Goal: Task Accomplishment & Management: Manage account settings

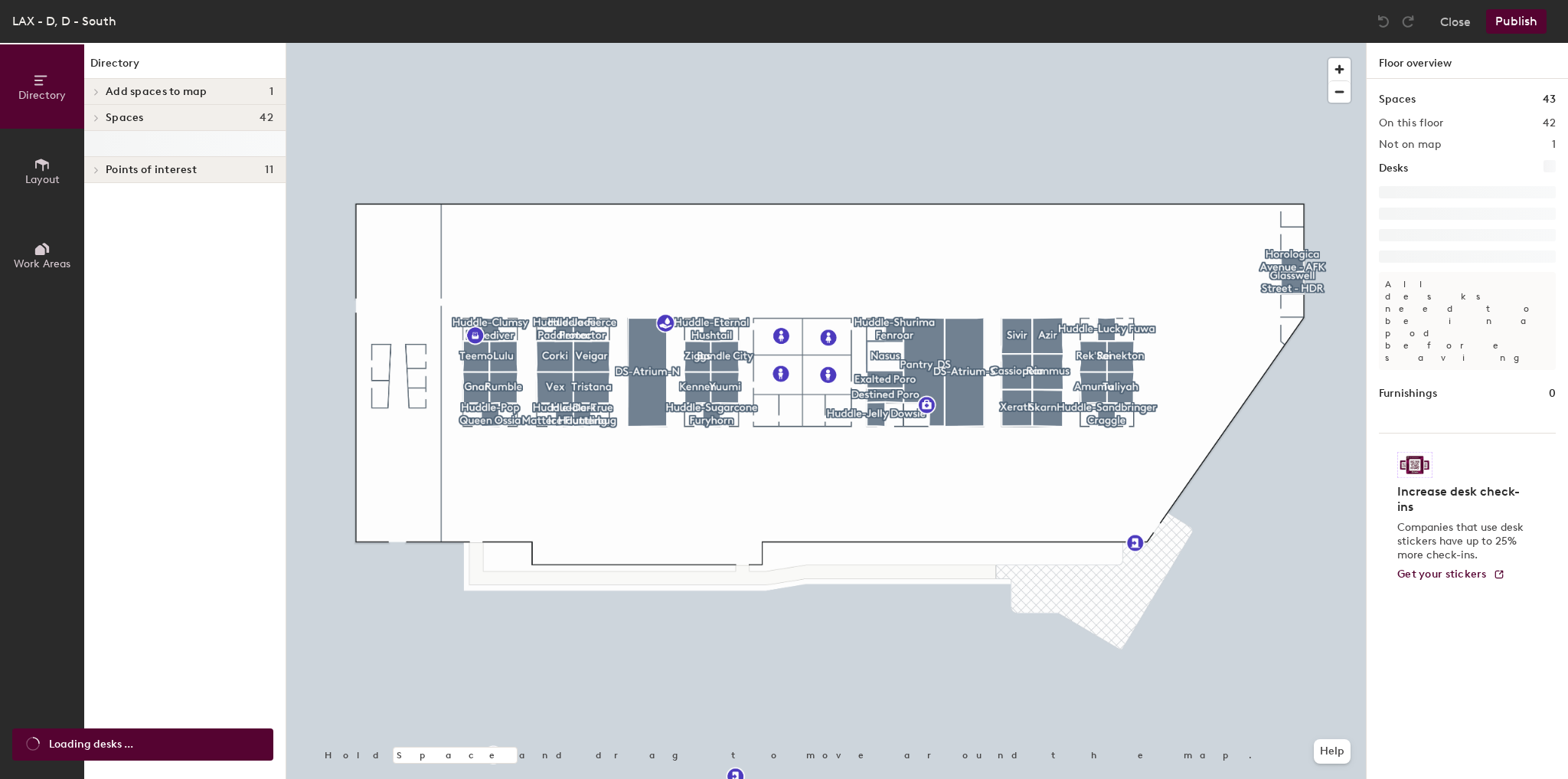
click at [92, 118] on span at bounding box center [95, 118] width 13 height 8
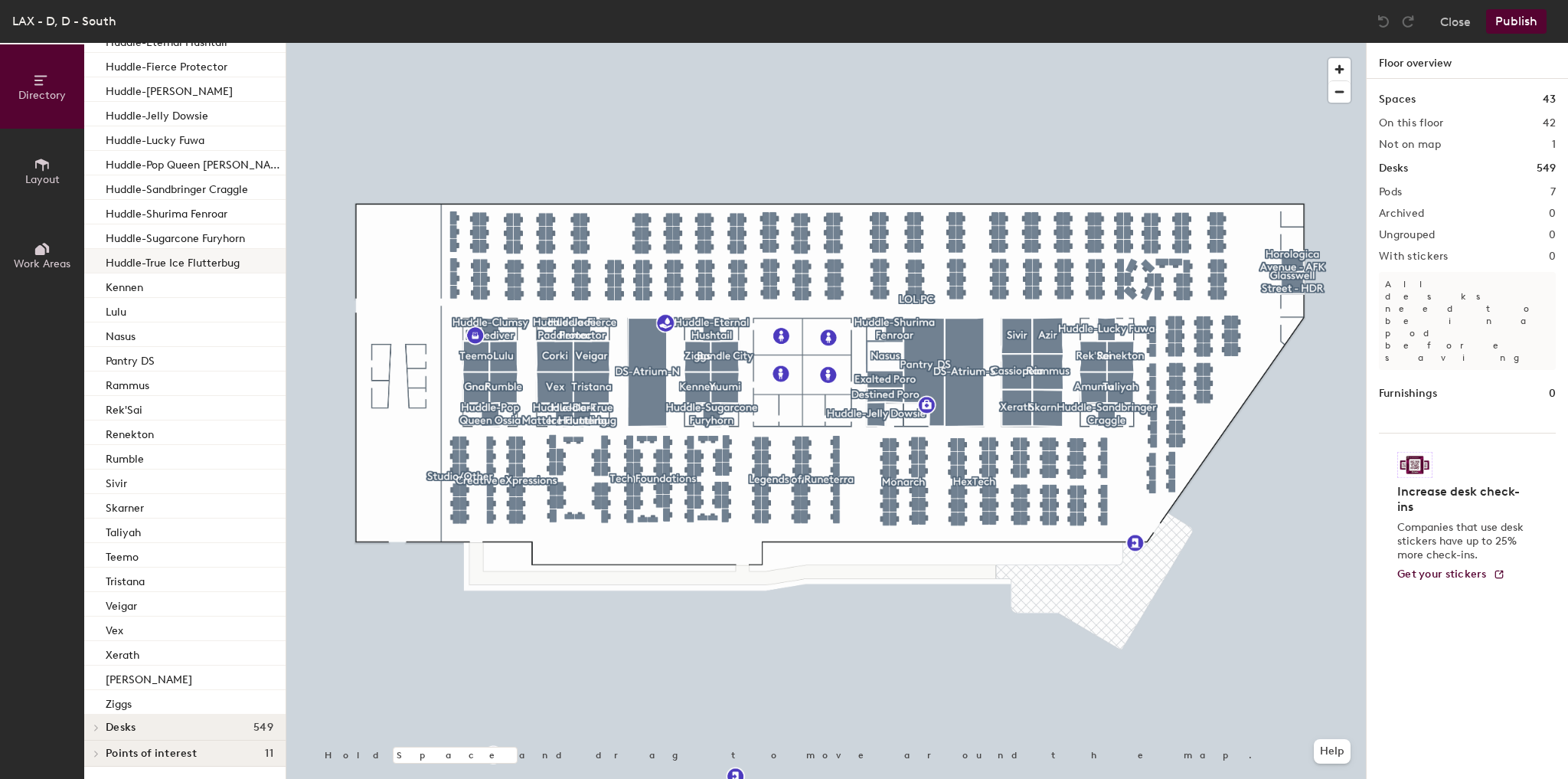
scroll to position [282, 0]
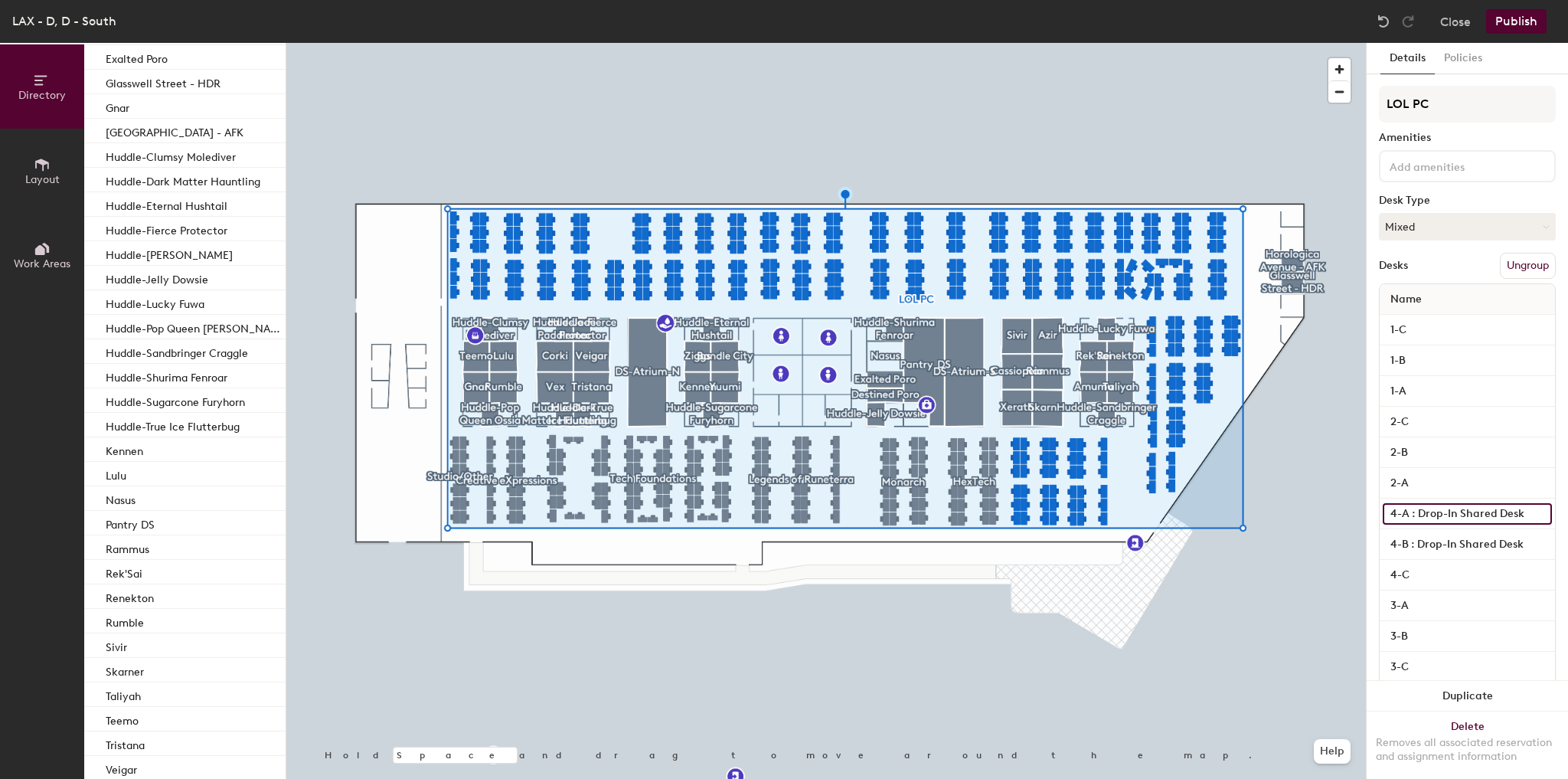
click at [1431, 515] on input "4-A : Drop-In Shared Desk" at bounding box center [1467, 514] width 169 height 22
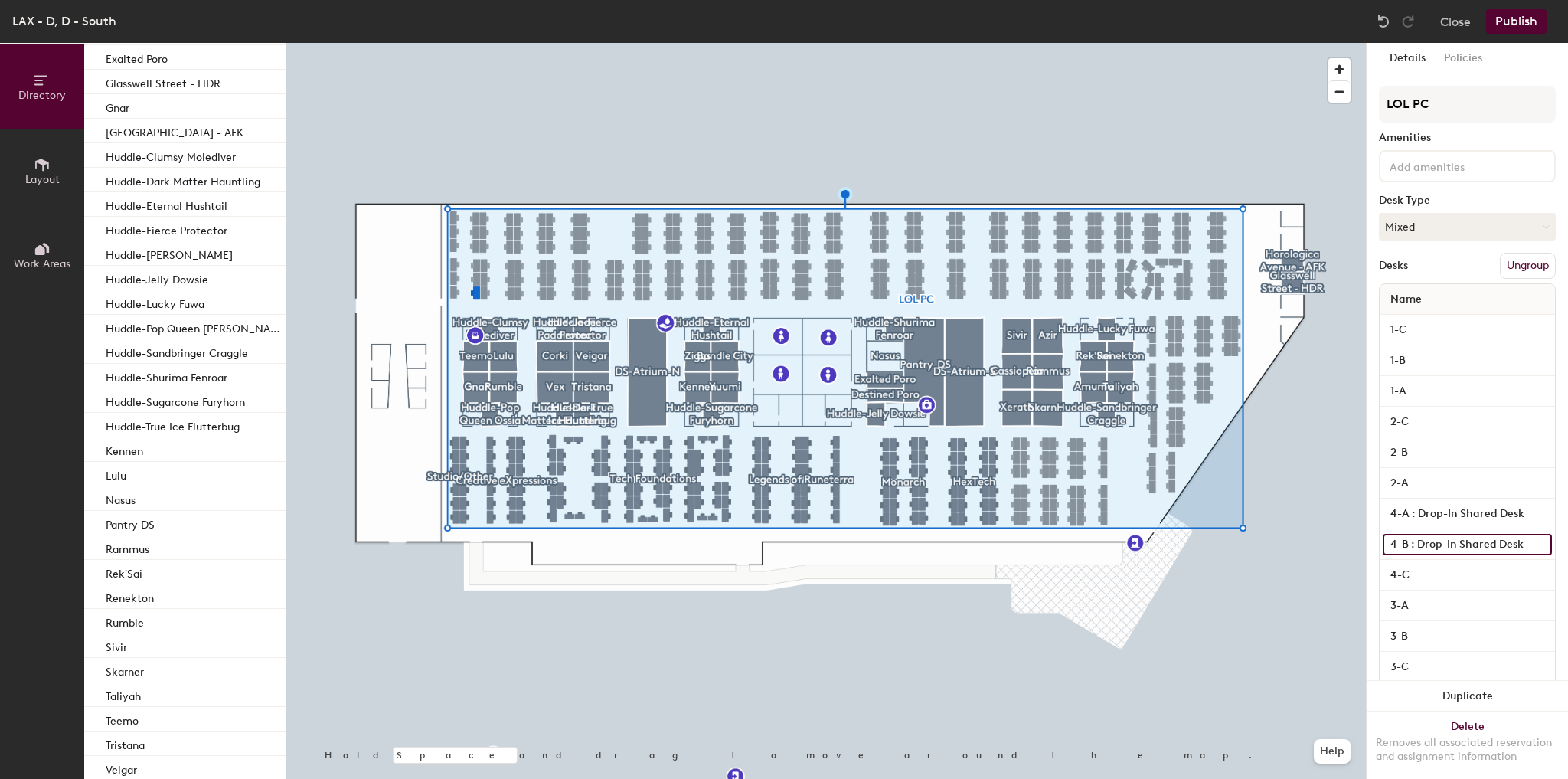
click at [1431, 537] on input "4-B : Drop-In Shared Desk" at bounding box center [1467, 544] width 169 height 22
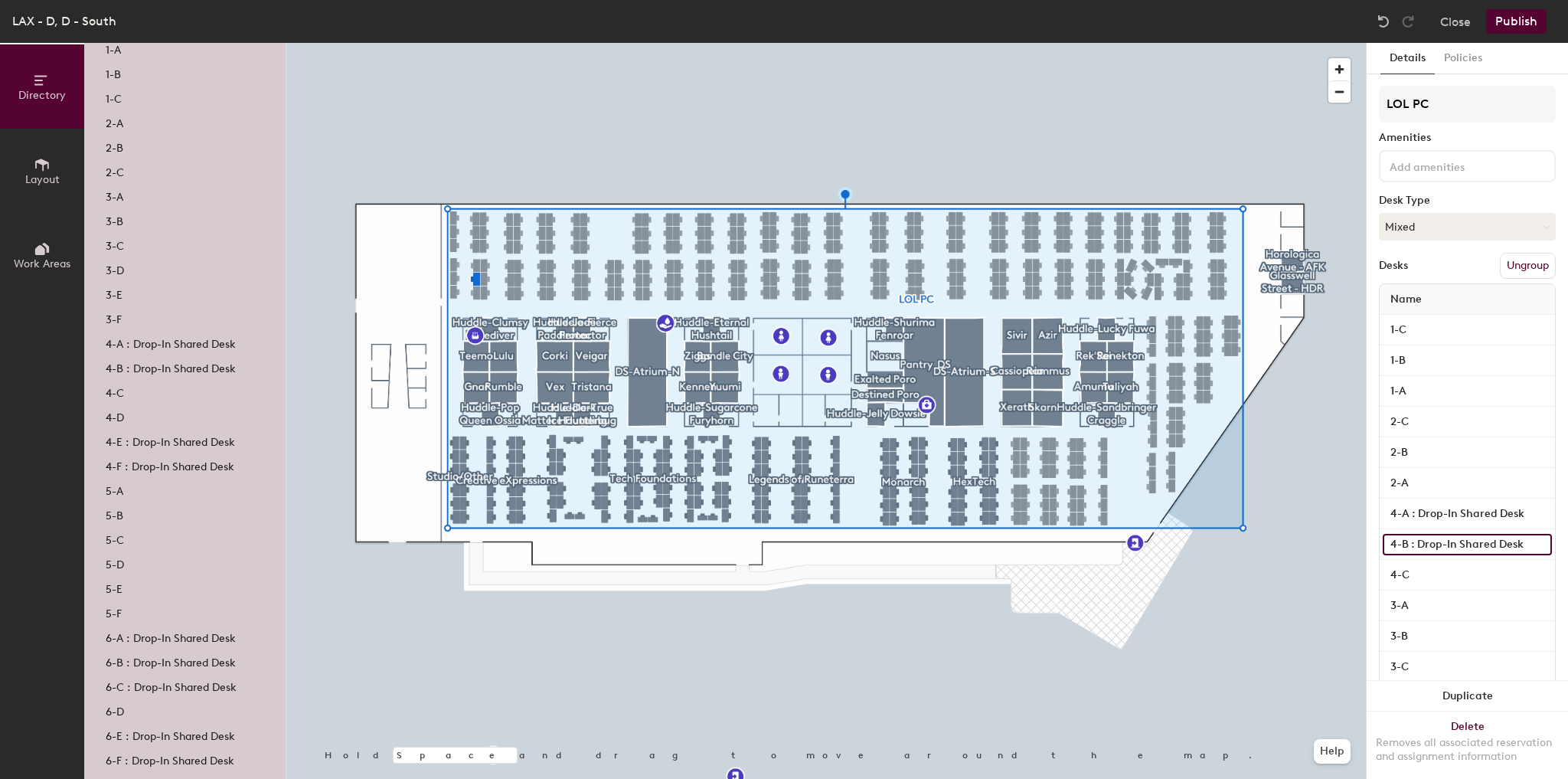
scroll to position [1426, 0]
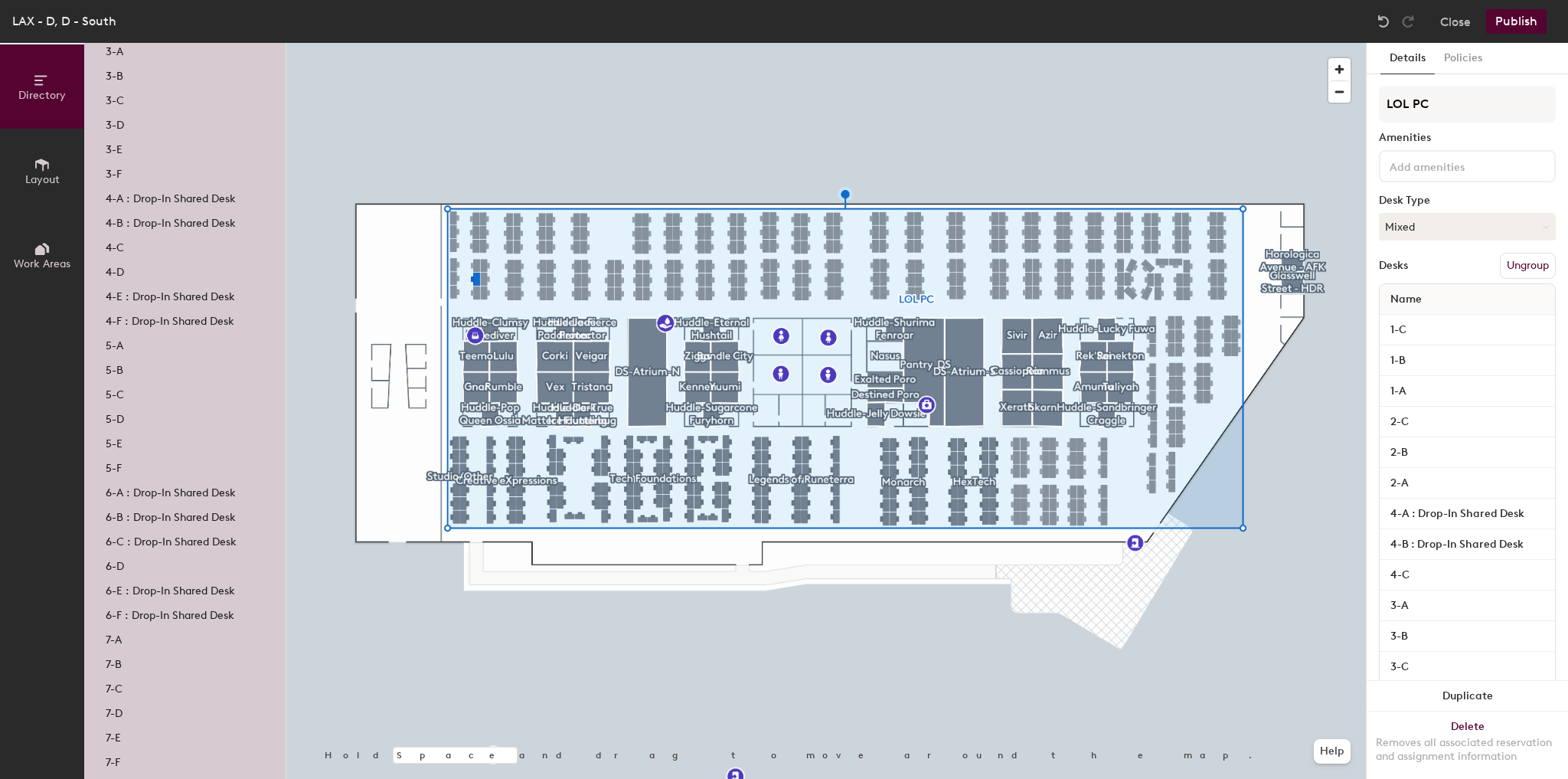
click at [194, 208] on div "4-A : Drop-In Shared Desk" at bounding box center [185, 196] width 201 height 25
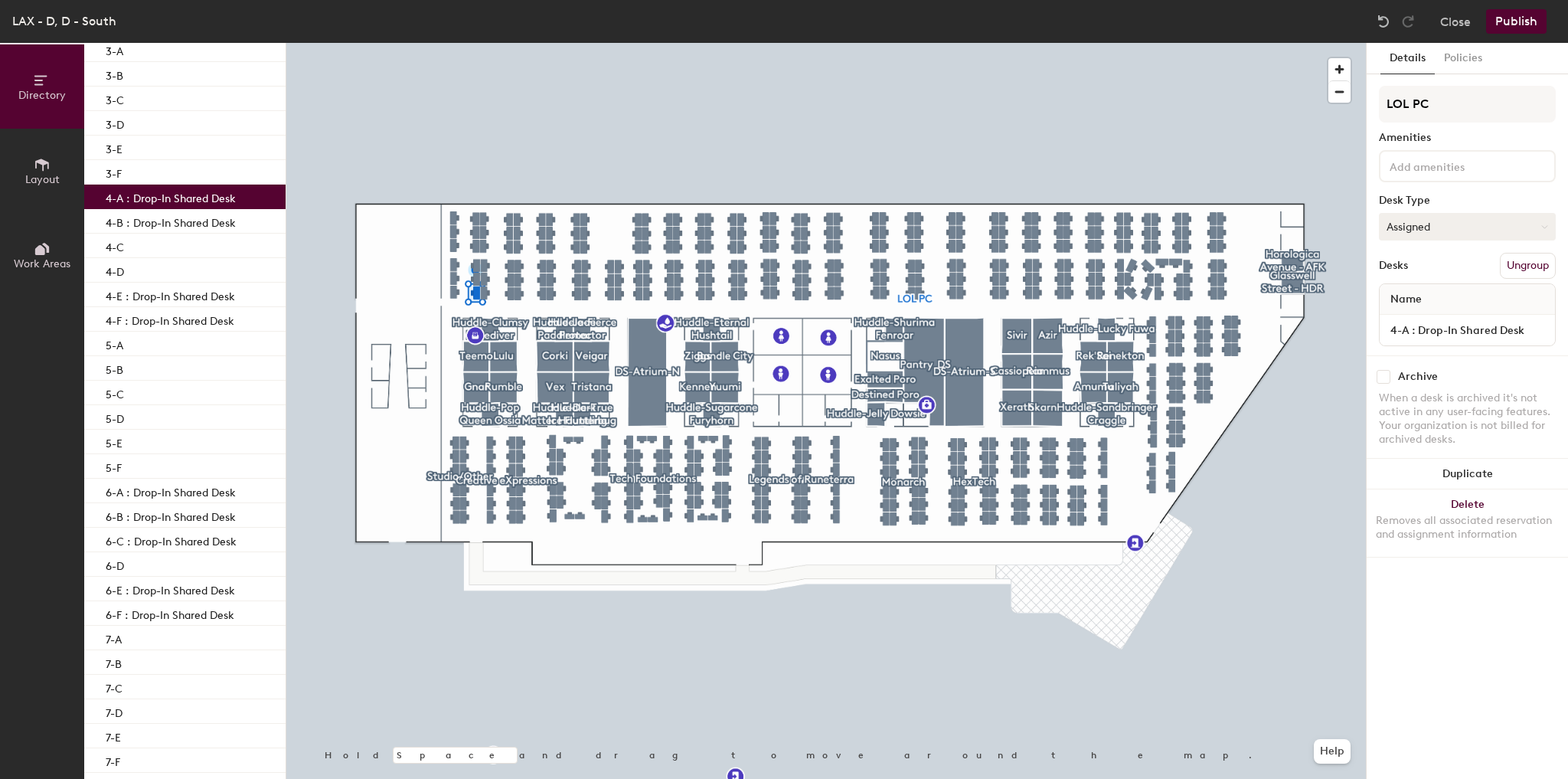
click at [1415, 221] on button "Assigned" at bounding box center [1467, 227] width 177 height 28
click at [1398, 291] on div "Hot" at bounding box center [1456, 297] width 153 height 23
click at [209, 225] on p "4-B : Drop-In Shared Desk" at bounding box center [170, 221] width 130 height 18
click at [1444, 228] on button "Assigned" at bounding box center [1467, 227] width 177 height 28
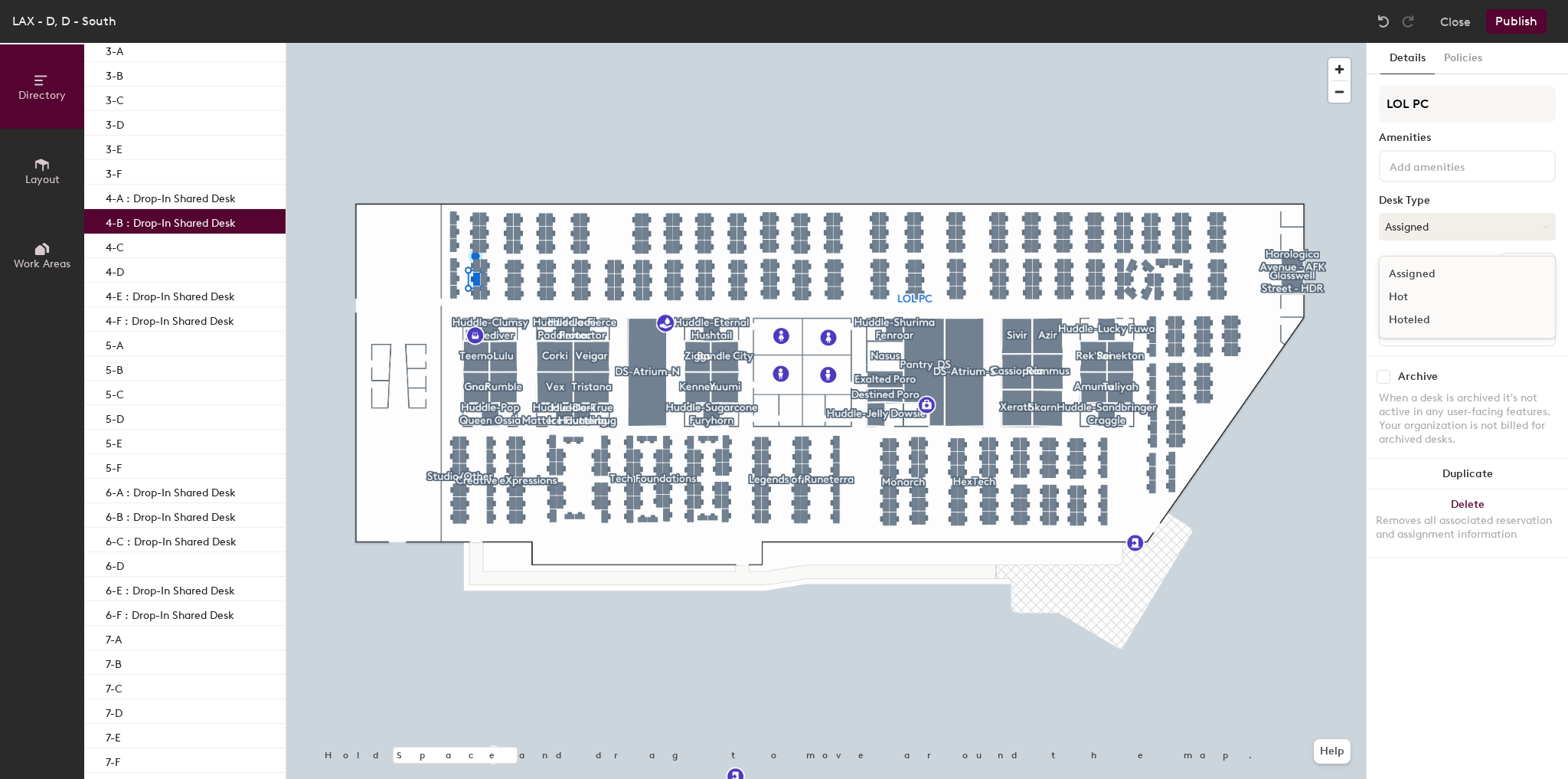
click at [1408, 295] on div "Hot" at bounding box center [1456, 297] width 153 height 23
click at [193, 297] on p "4-E : Drop-In Shared Desk" at bounding box center [170, 295] width 129 height 18
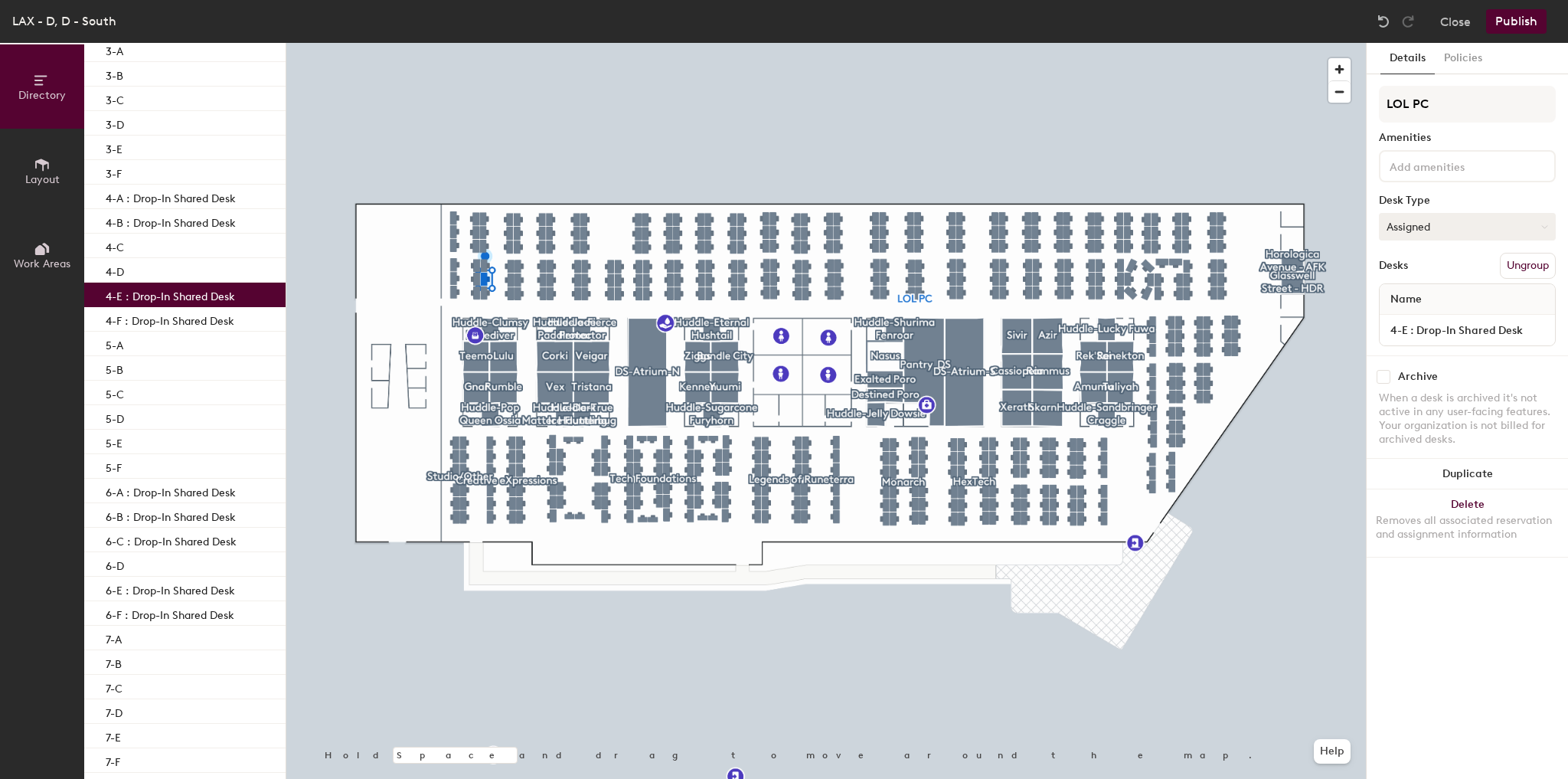
click at [1462, 227] on button "Assigned" at bounding box center [1467, 227] width 177 height 28
click at [1409, 295] on div "Hot" at bounding box center [1456, 297] width 153 height 23
click at [204, 321] on p "4-F : Drop-In Shared Desk" at bounding box center [169, 319] width 128 height 18
click at [1426, 231] on button "Assigned" at bounding box center [1467, 227] width 177 height 28
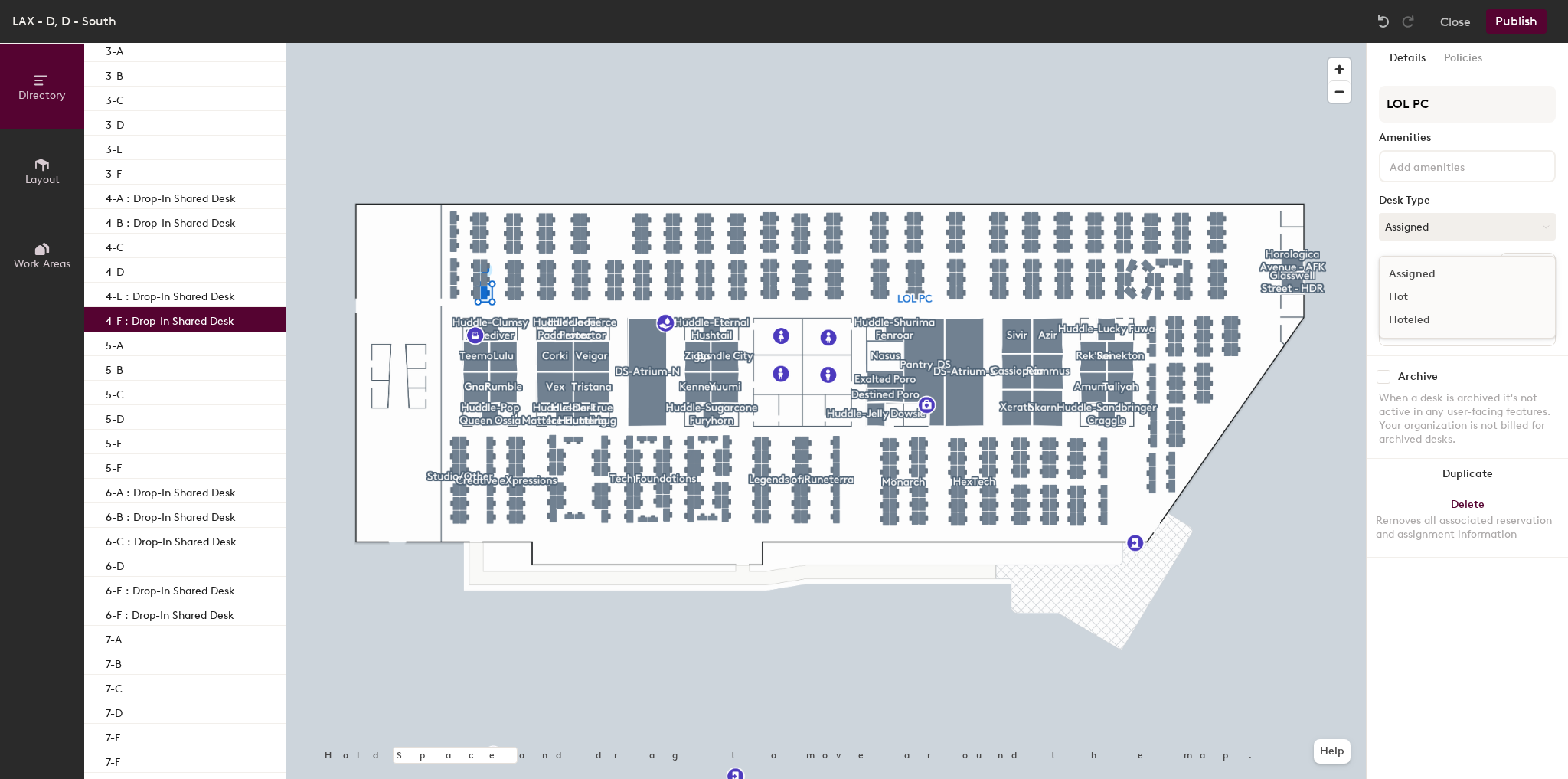
click at [1404, 299] on div "Hot" at bounding box center [1456, 297] width 153 height 23
click at [156, 488] on p "6-A : Drop-In Shared Desk" at bounding box center [170, 491] width 130 height 18
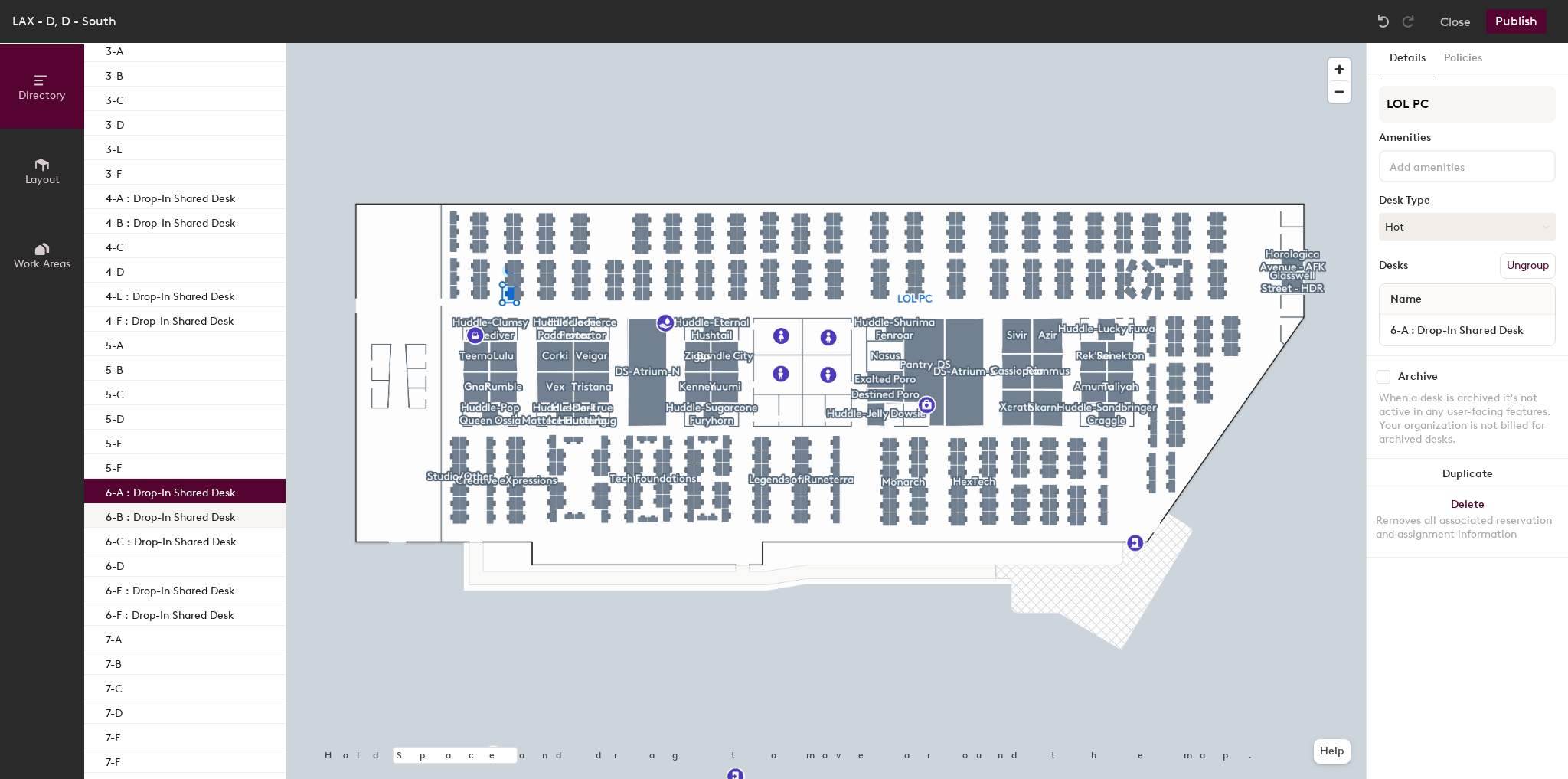
click at [193, 515] on p "6-B : Drop-In Shared Desk" at bounding box center [170, 515] width 130 height 18
click at [187, 544] on p "6-C : Drop-In Shared Desk" at bounding box center [171, 540] width 131 height 18
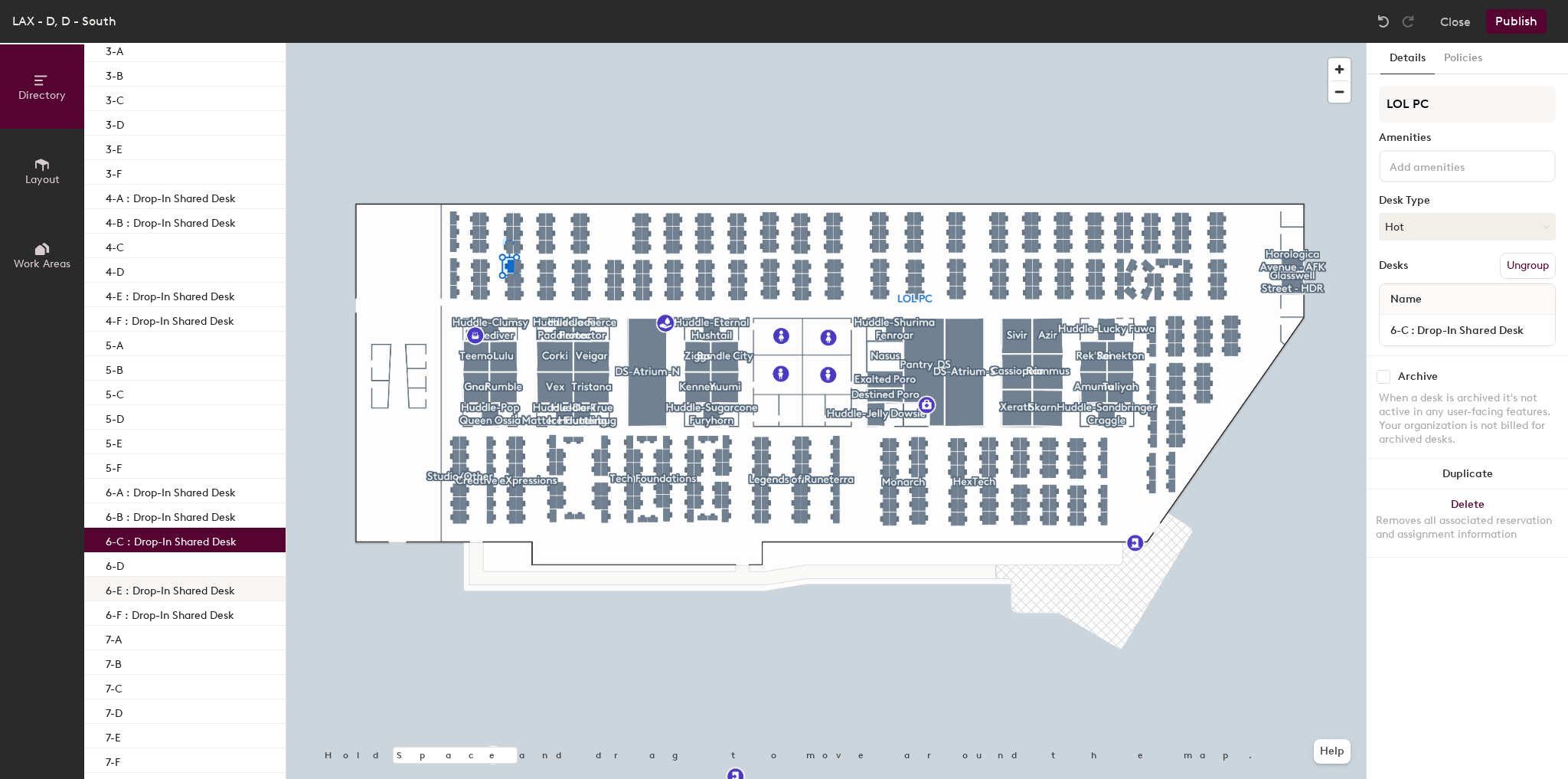
click at [177, 593] on p "6-E : Drop-In Shared Desk" at bounding box center [170, 588] width 129 height 18
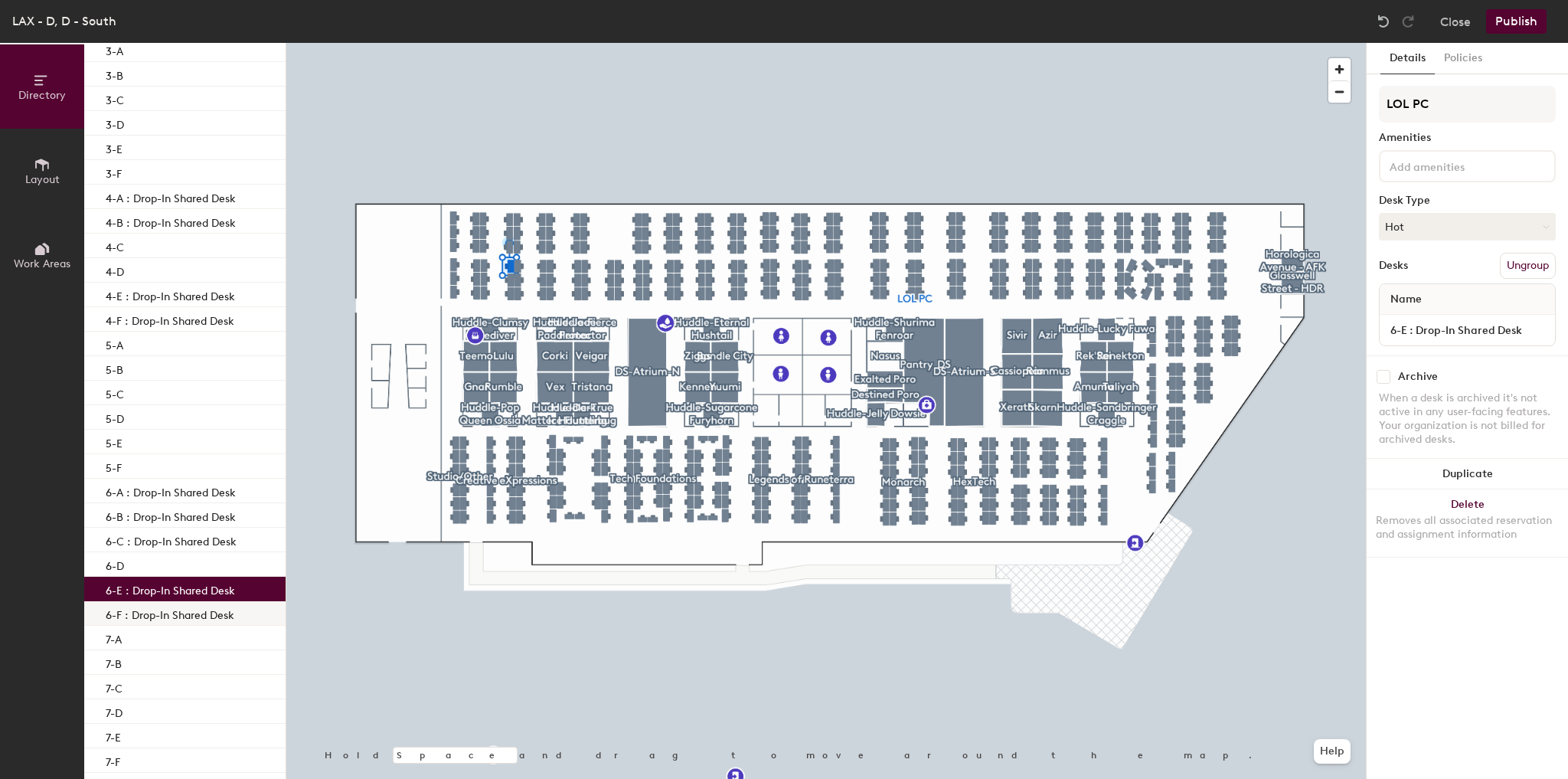
click at [177, 610] on p "6-F : Drop-In Shared Desk" at bounding box center [169, 613] width 128 height 18
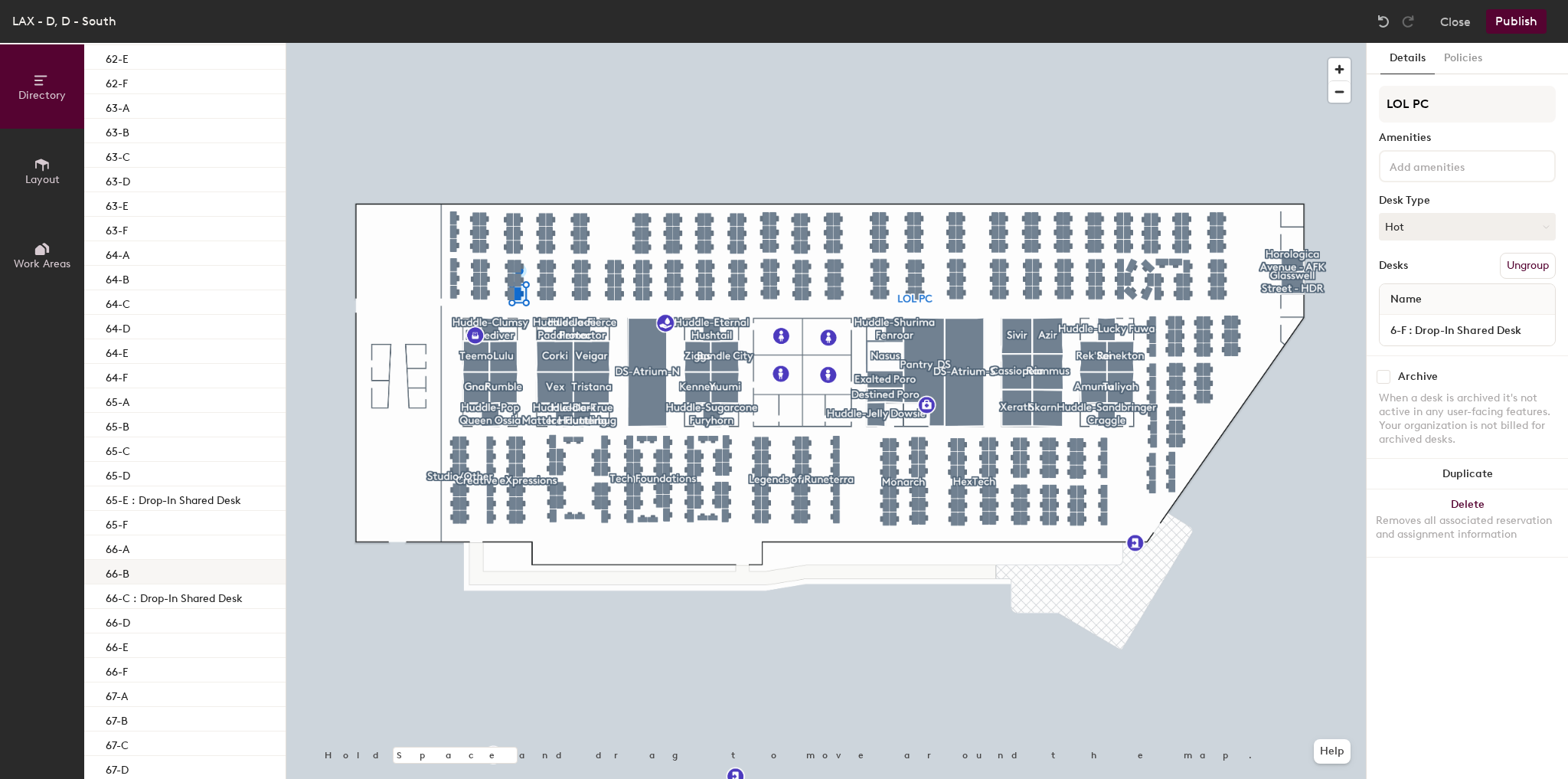
scroll to position [9673, 0]
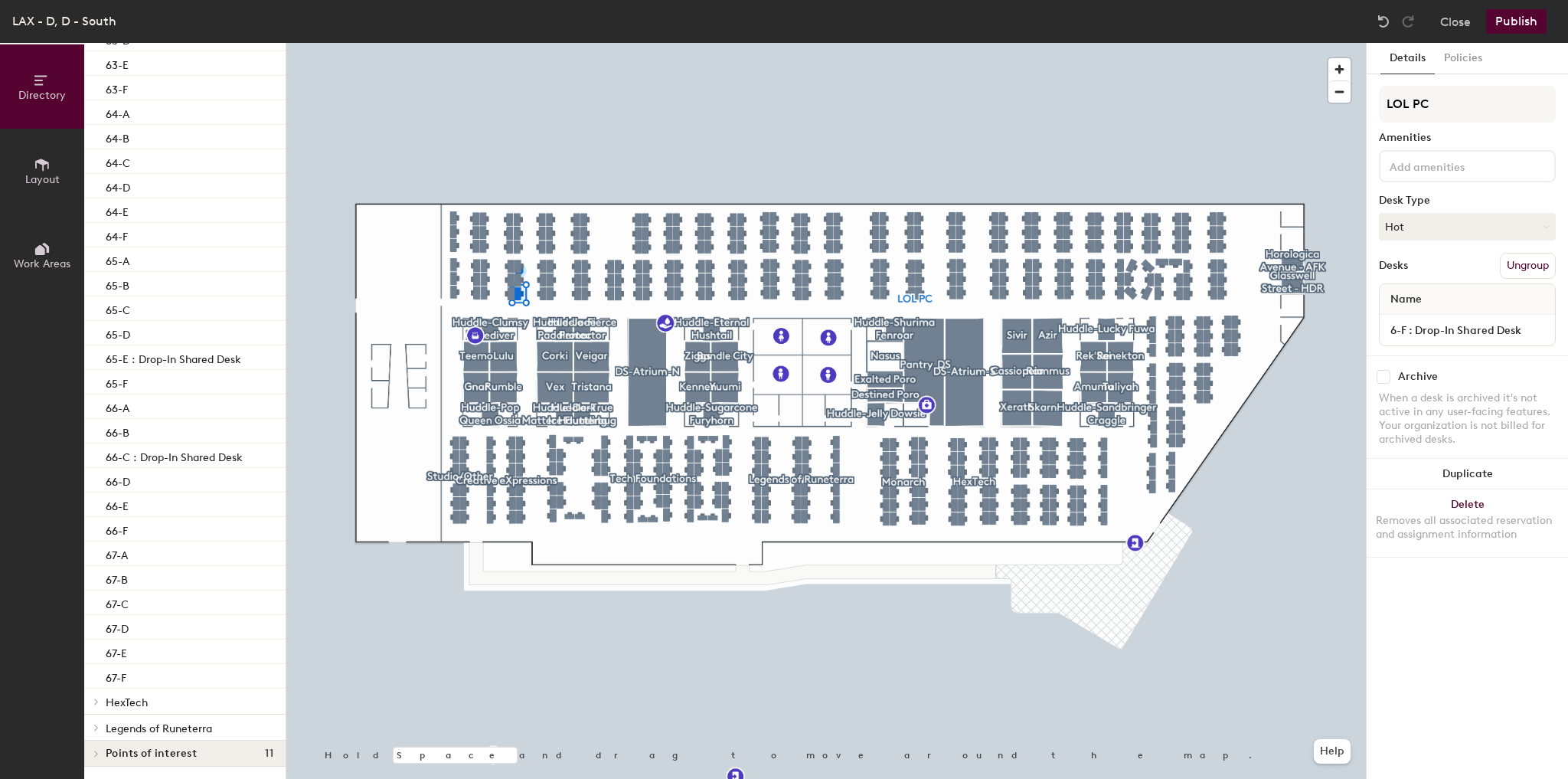
click at [167, 709] on p "HexTech" at bounding box center [189, 702] width 168 height 20
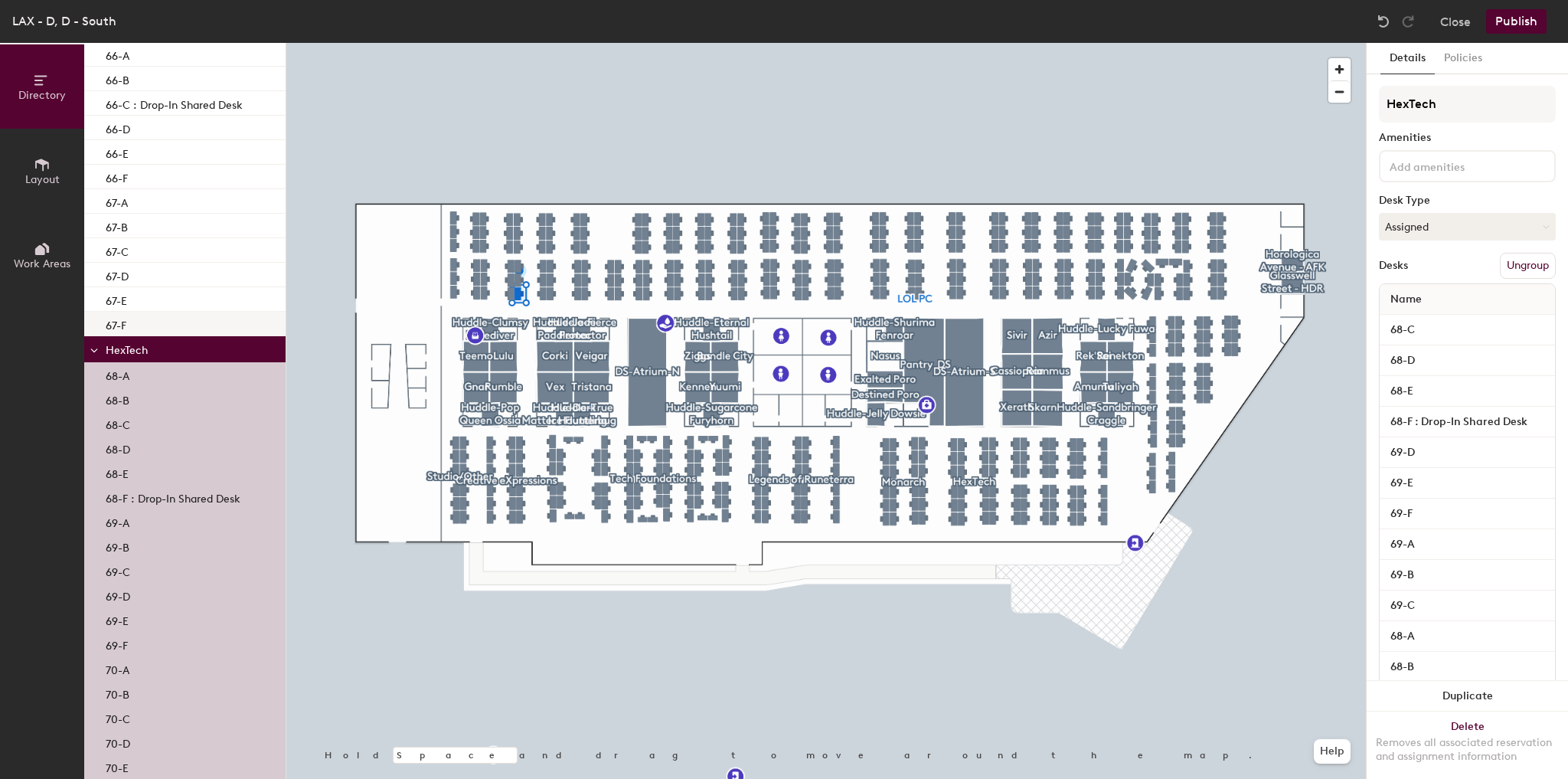
scroll to position [10244, 0]
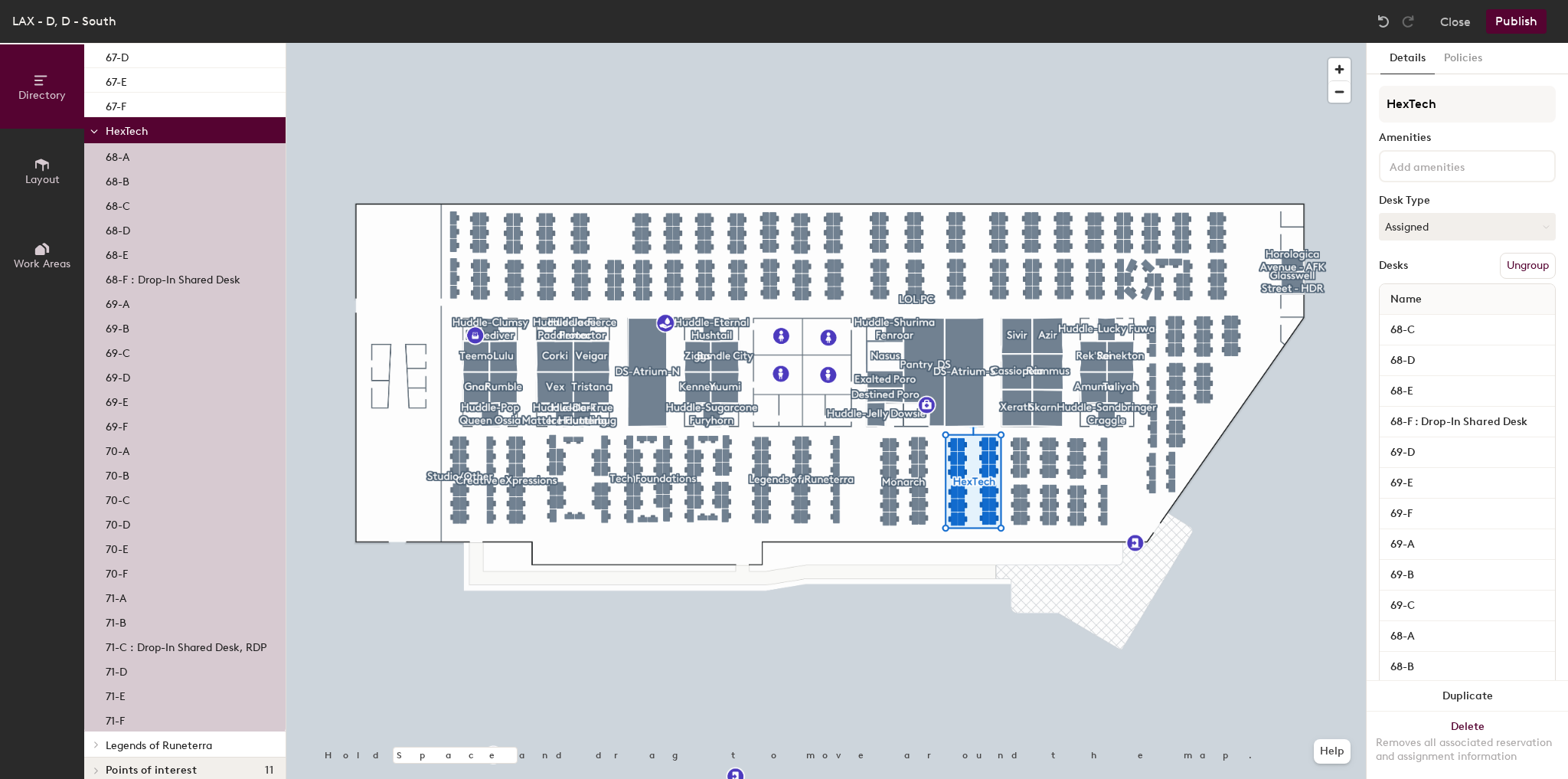
click at [153, 277] on p "68-F : Drop-In Shared Desk" at bounding box center [172, 278] width 135 height 18
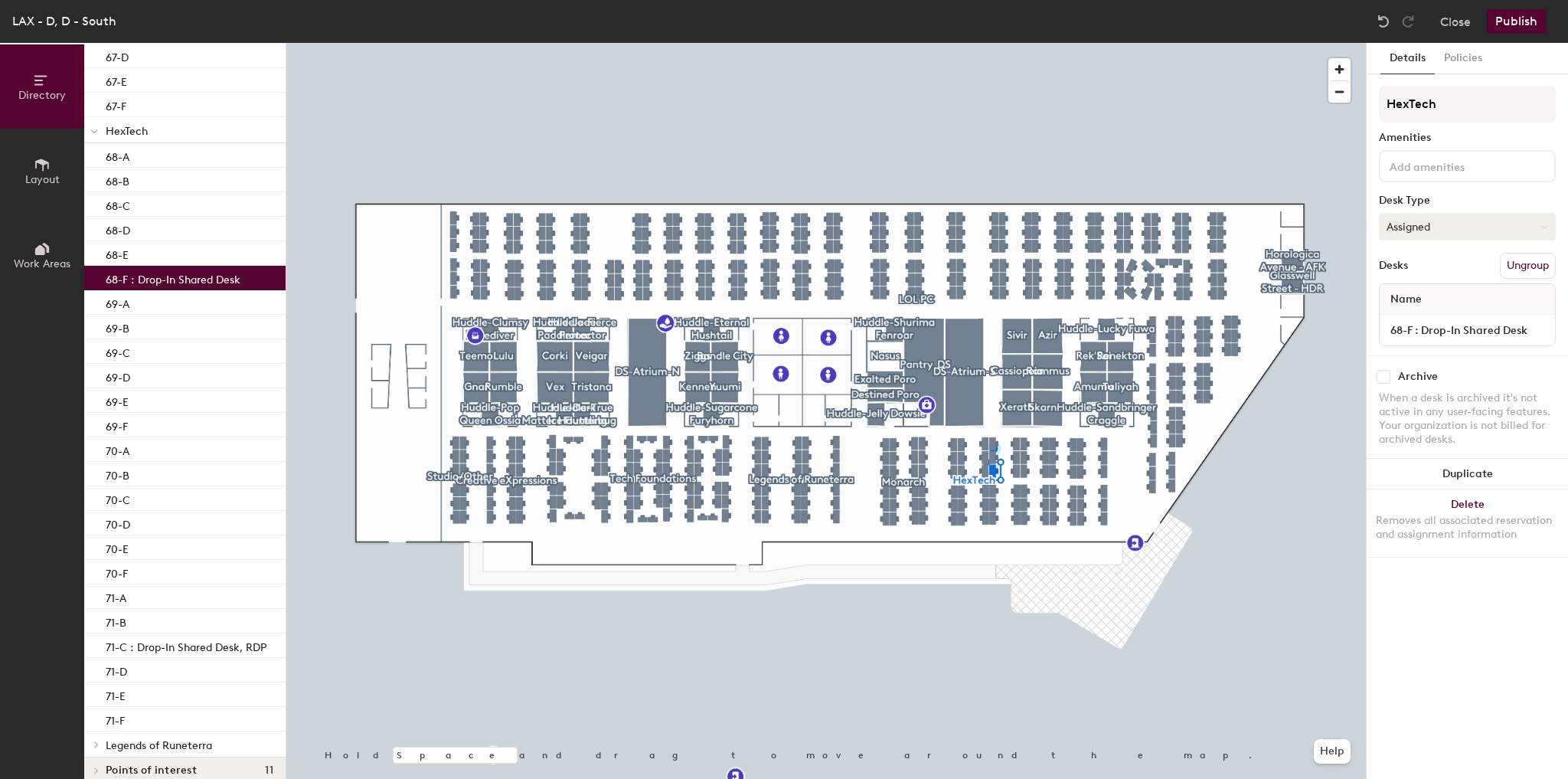
click at [1445, 225] on button "Assigned" at bounding box center [1467, 227] width 177 height 28
click at [1415, 291] on div "Hot" at bounding box center [1456, 297] width 153 height 23
click at [237, 642] on p "71-C : Drop-In Shared Desk, RDP" at bounding box center [186, 645] width 161 height 18
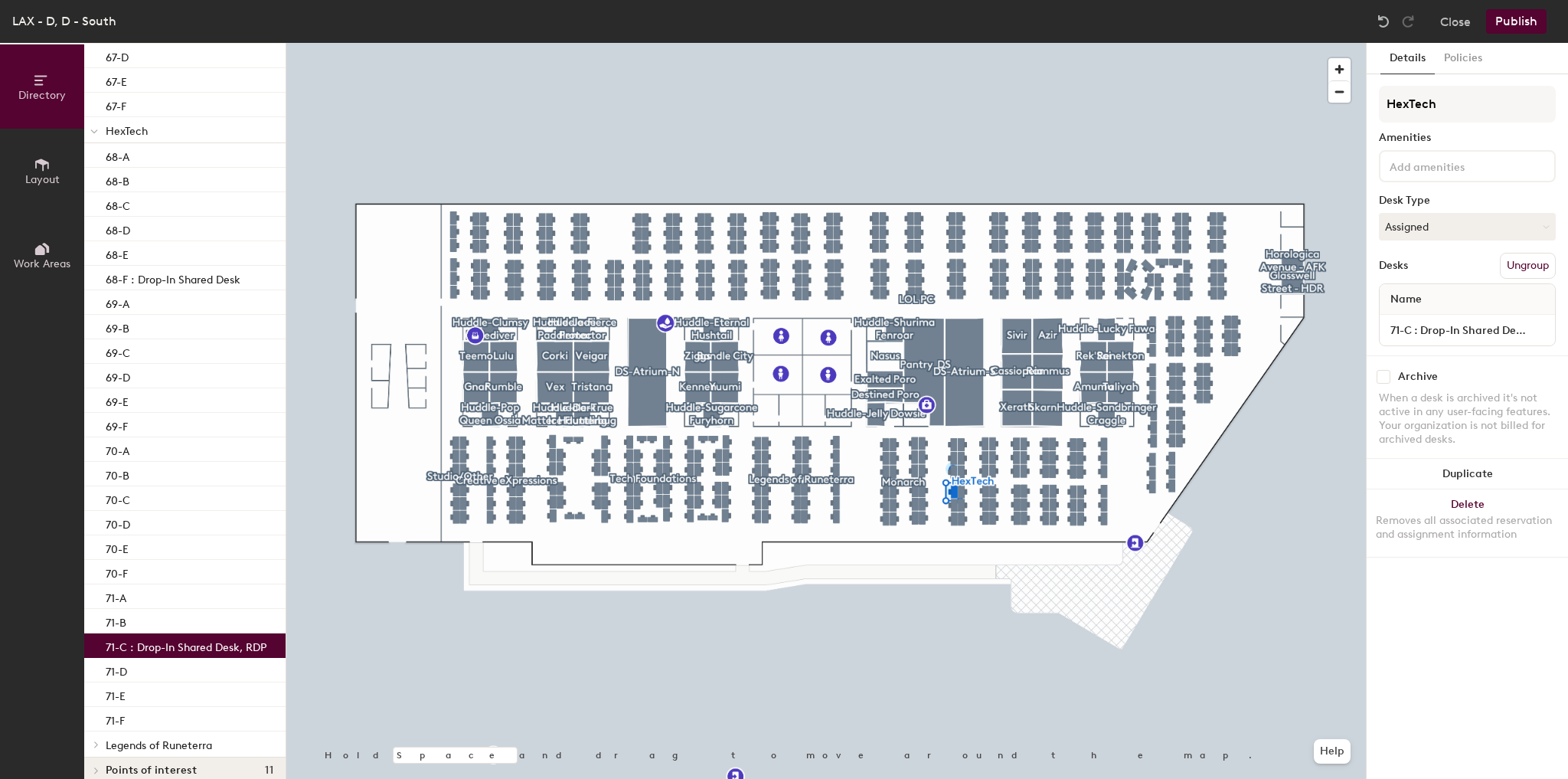
click at [1479, 205] on div "HexTech Amenities Desk Type Assigned Desks Ungroup Name 71-C : Drop-In Shared D…" at bounding box center [1467, 220] width 177 height 270
click at [1471, 219] on button "Assigned" at bounding box center [1467, 227] width 177 height 28
click at [1403, 294] on div "Hot" at bounding box center [1456, 297] width 153 height 23
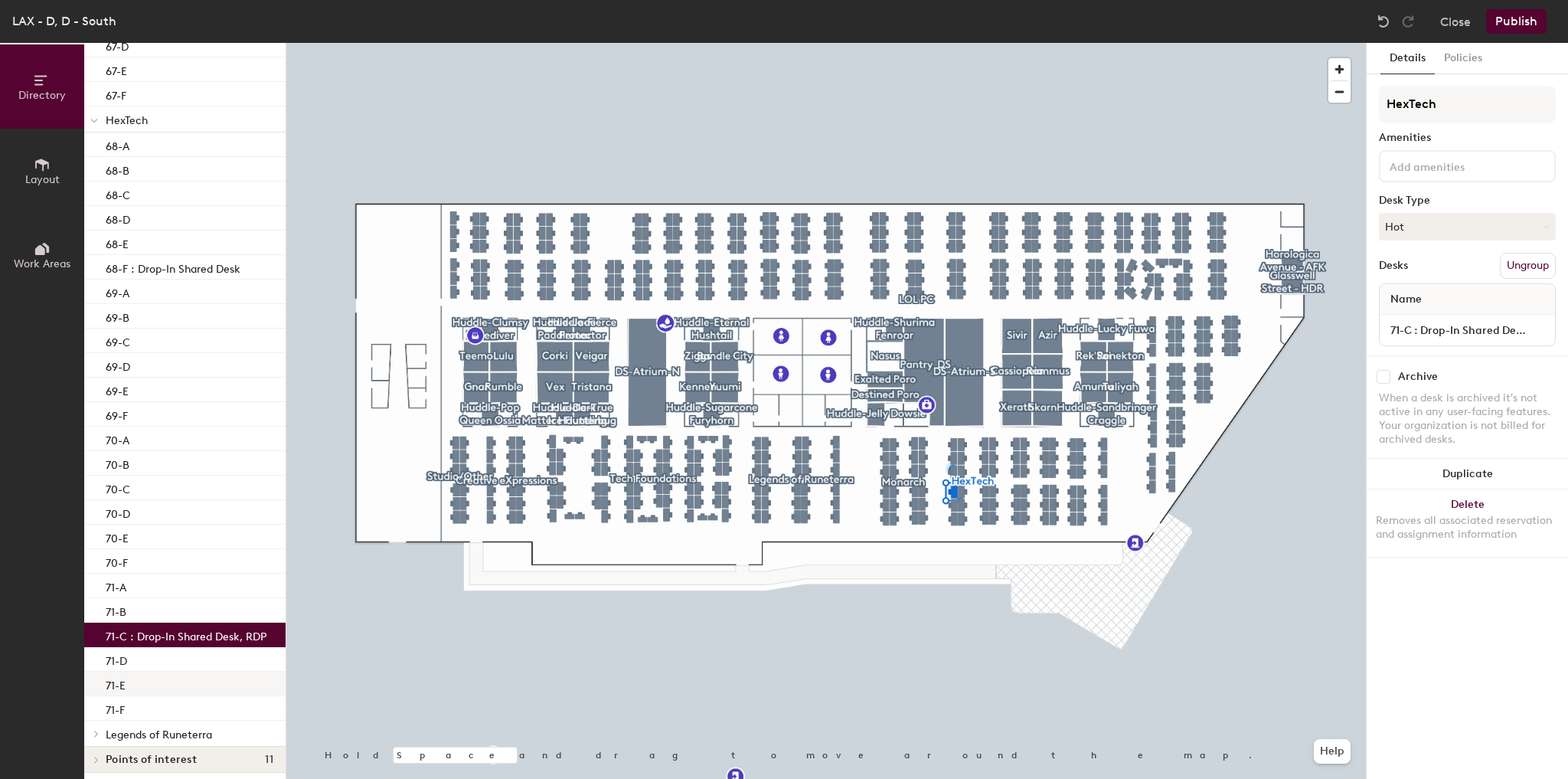
scroll to position [10261, 0]
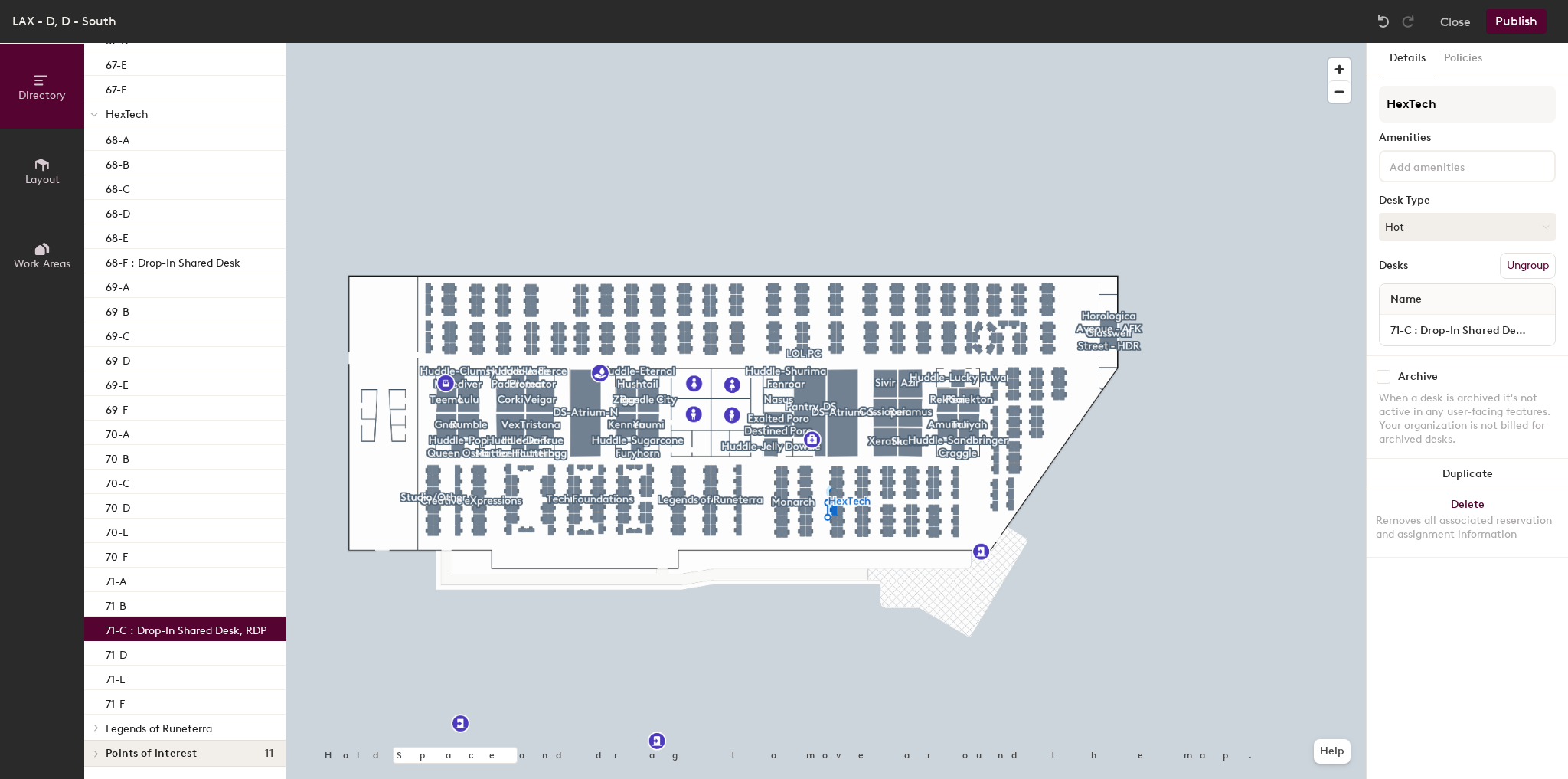
click at [112, 732] on span "Legends of Runeterra" at bounding box center [158, 729] width 106 height 13
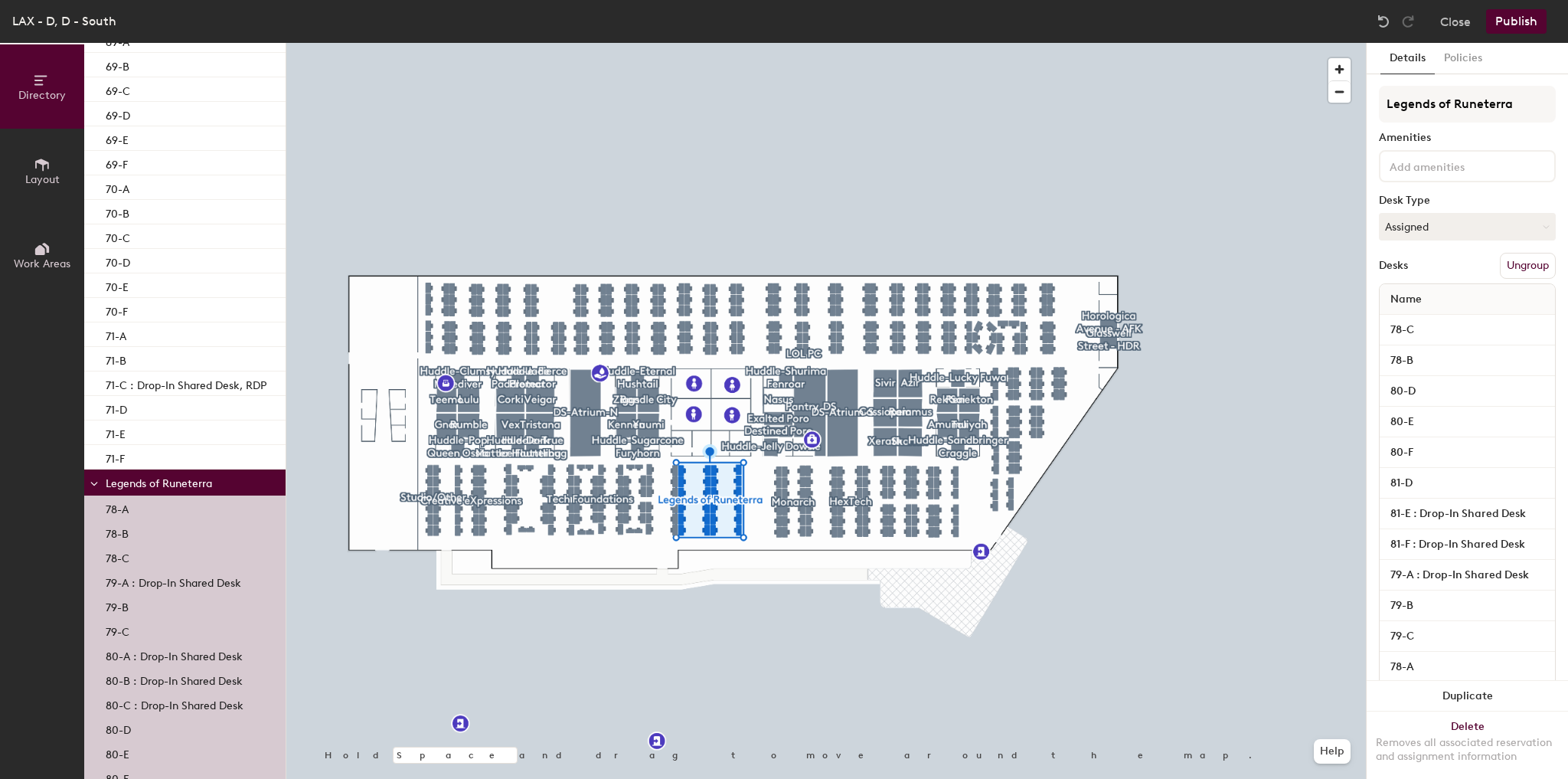
scroll to position [10751, 0]
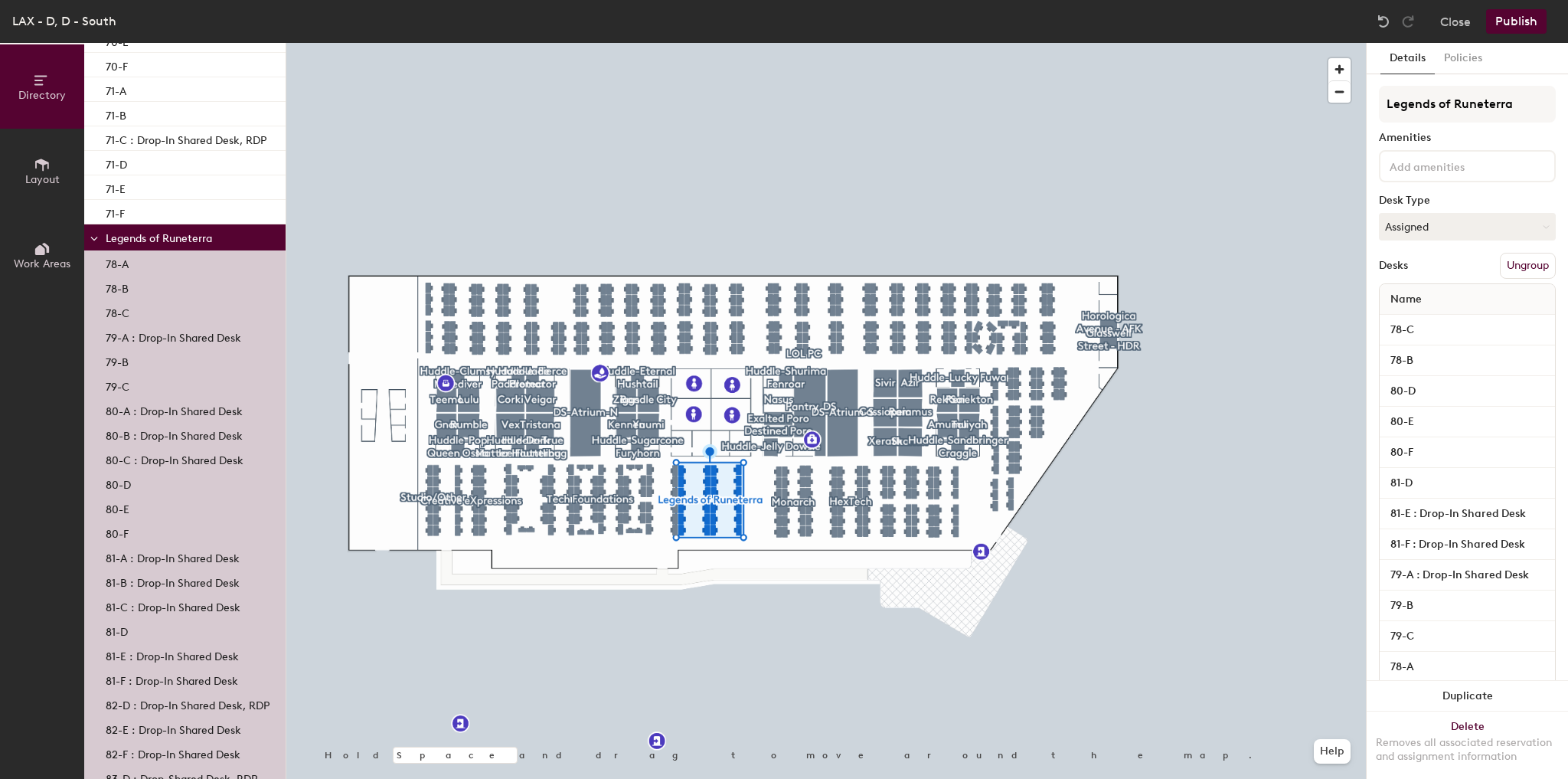
click at [215, 332] on p "79-A : Drop-In Shared Desk" at bounding box center [173, 336] width 136 height 18
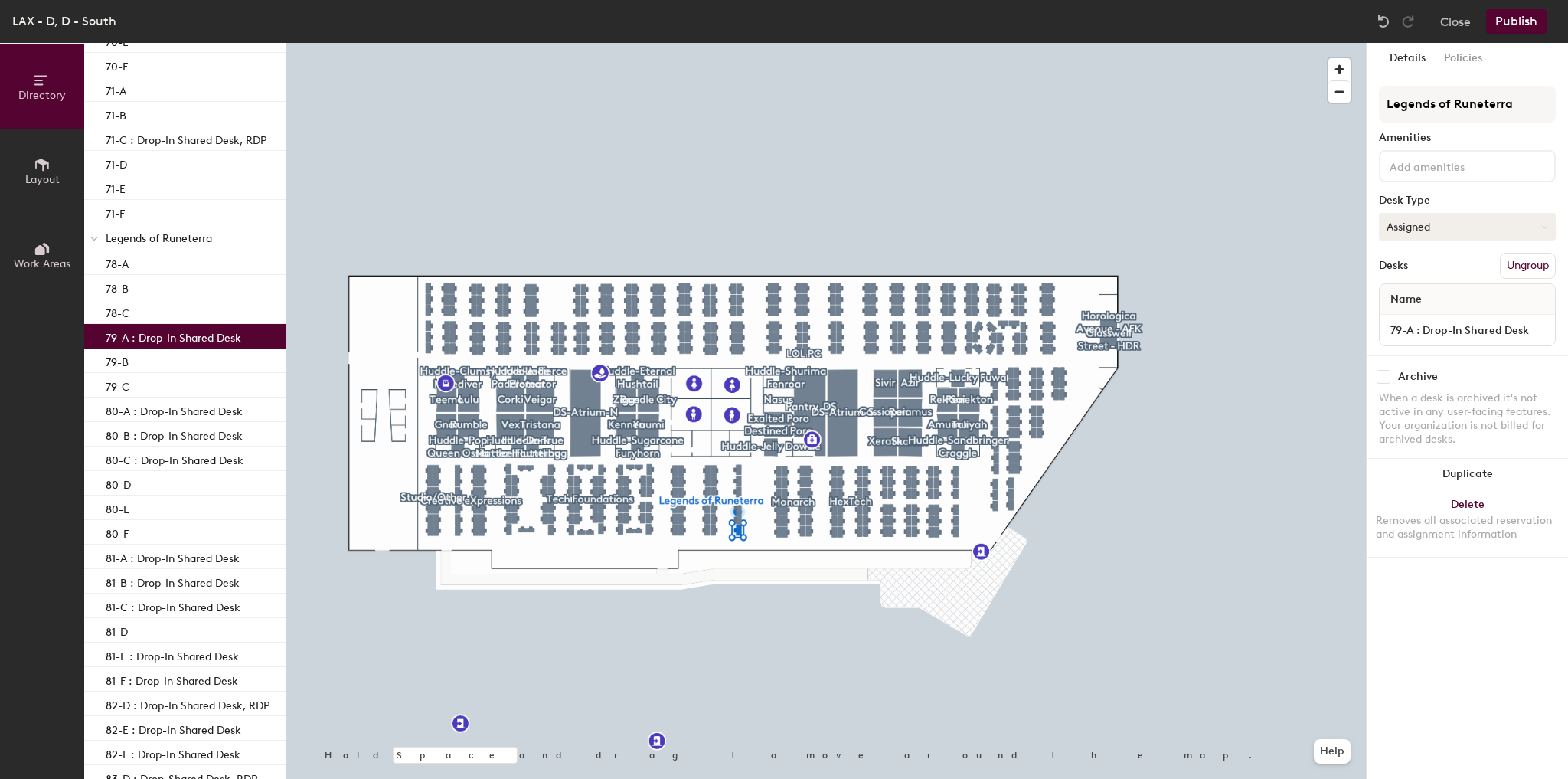
click at [1479, 230] on button "Assigned" at bounding box center [1467, 227] width 177 height 28
click at [1405, 295] on div "Hot" at bounding box center [1456, 297] width 153 height 23
click at [219, 414] on p "80-A : Drop-In Shared Desk" at bounding box center [174, 409] width 137 height 18
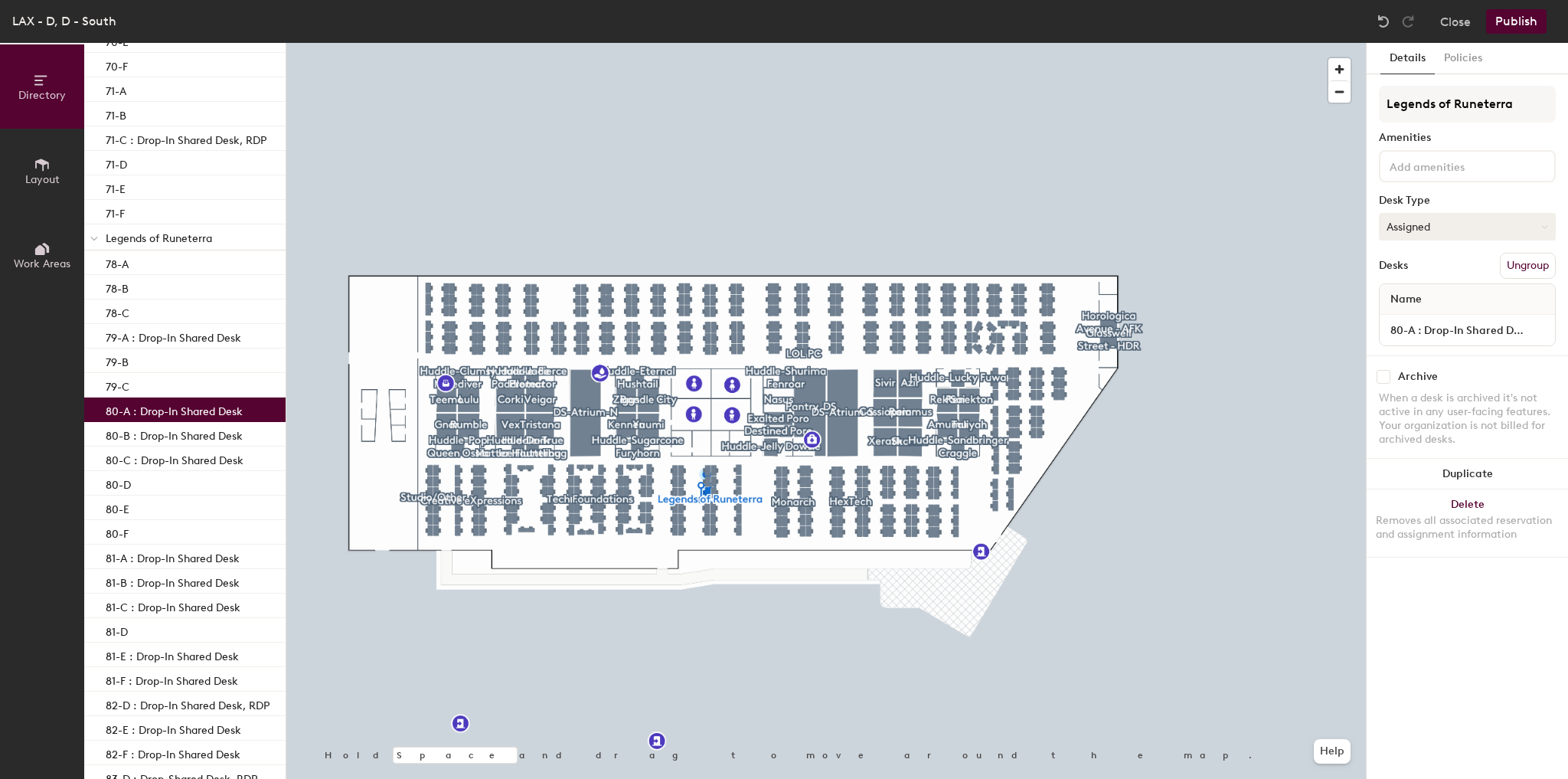
click at [1450, 236] on button "Assigned" at bounding box center [1467, 227] width 177 height 28
click at [1419, 295] on div "Hot" at bounding box center [1456, 297] width 153 height 23
click at [168, 437] on p "80-B : Drop-In Shared Desk" at bounding box center [174, 434] width 137 height 18
click at [1446, 227] on button "Assigned" at bounding box center [1467, 227] width 177 height 28
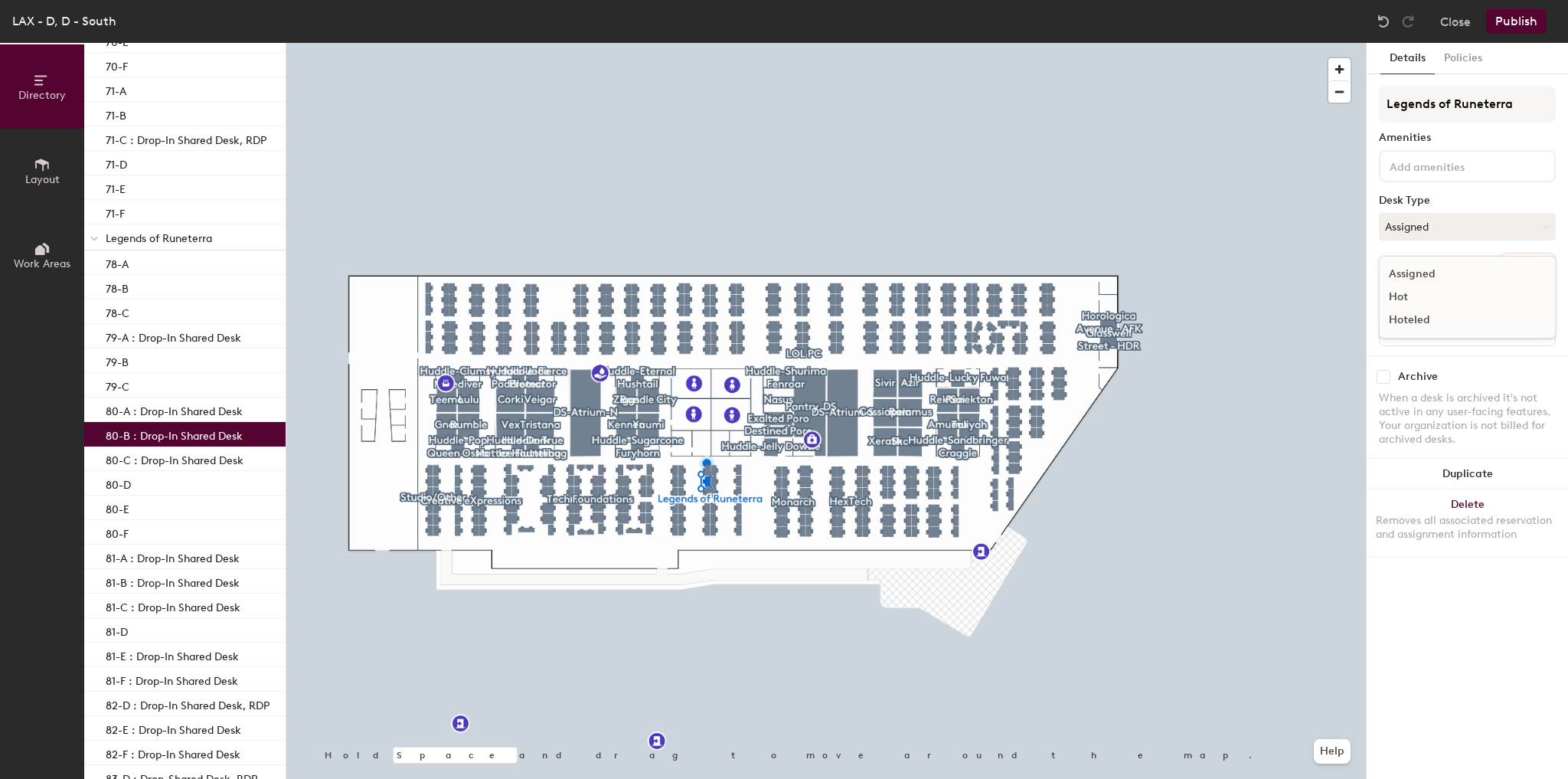
click at [1395, 295] on div "Hot" at bounding box center [1456, 297] width 153 height 23
click at [141, 455] on p "80-C : Drop-In Shared Desk" at bounding box center [174, 458] width 138 height 18
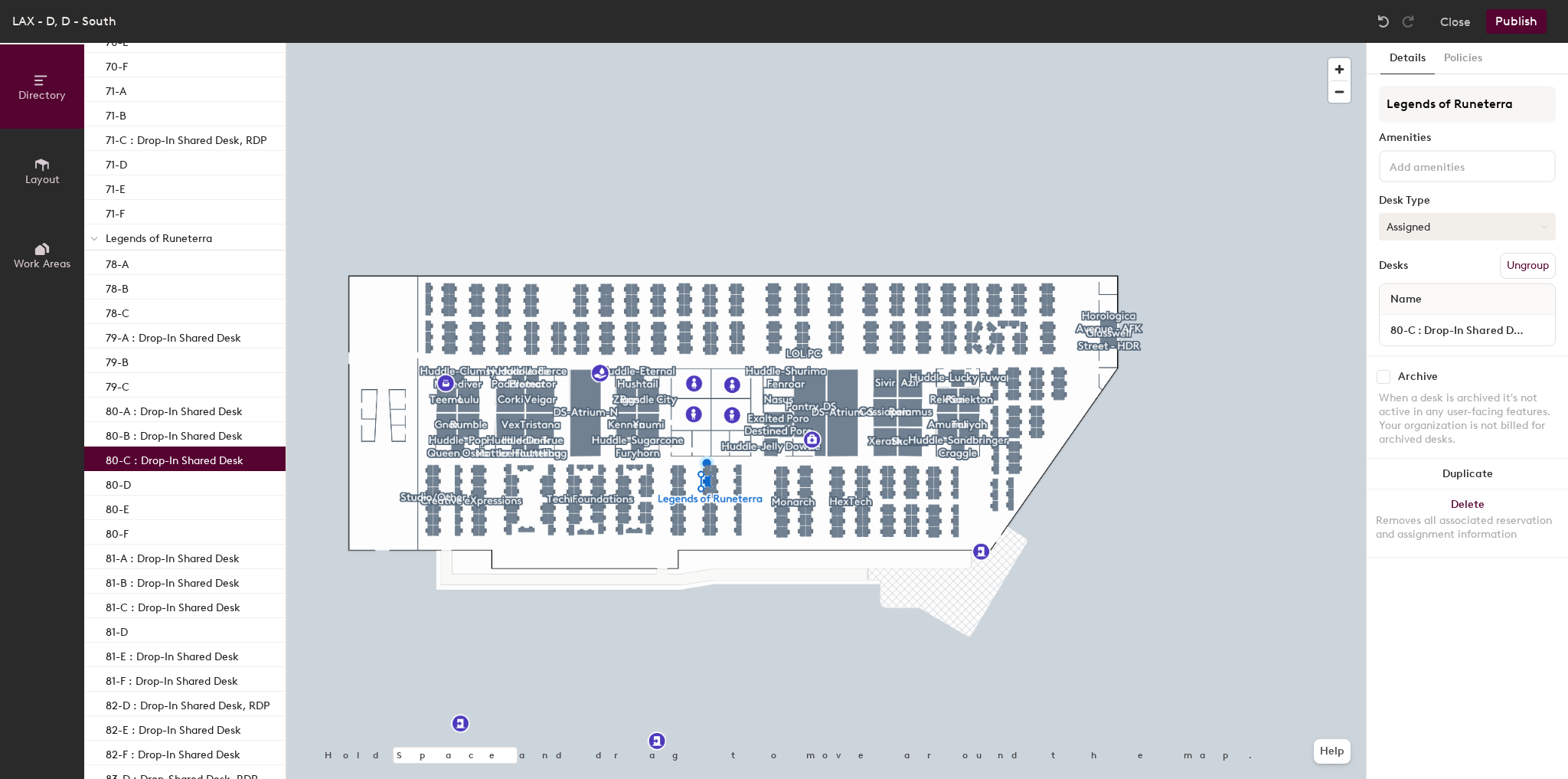
click at [1436, 227] on button "Assigned" at bounding box center [1467, 227] width 177 height 28
click at [1408, 297] on div "Hot" at bounding box center [1456, 297] width 153 height 23
click at [176, 562] on p "81-A : Drop-In Shared Desk" at bounding box center [172, 556] width 134 height 18
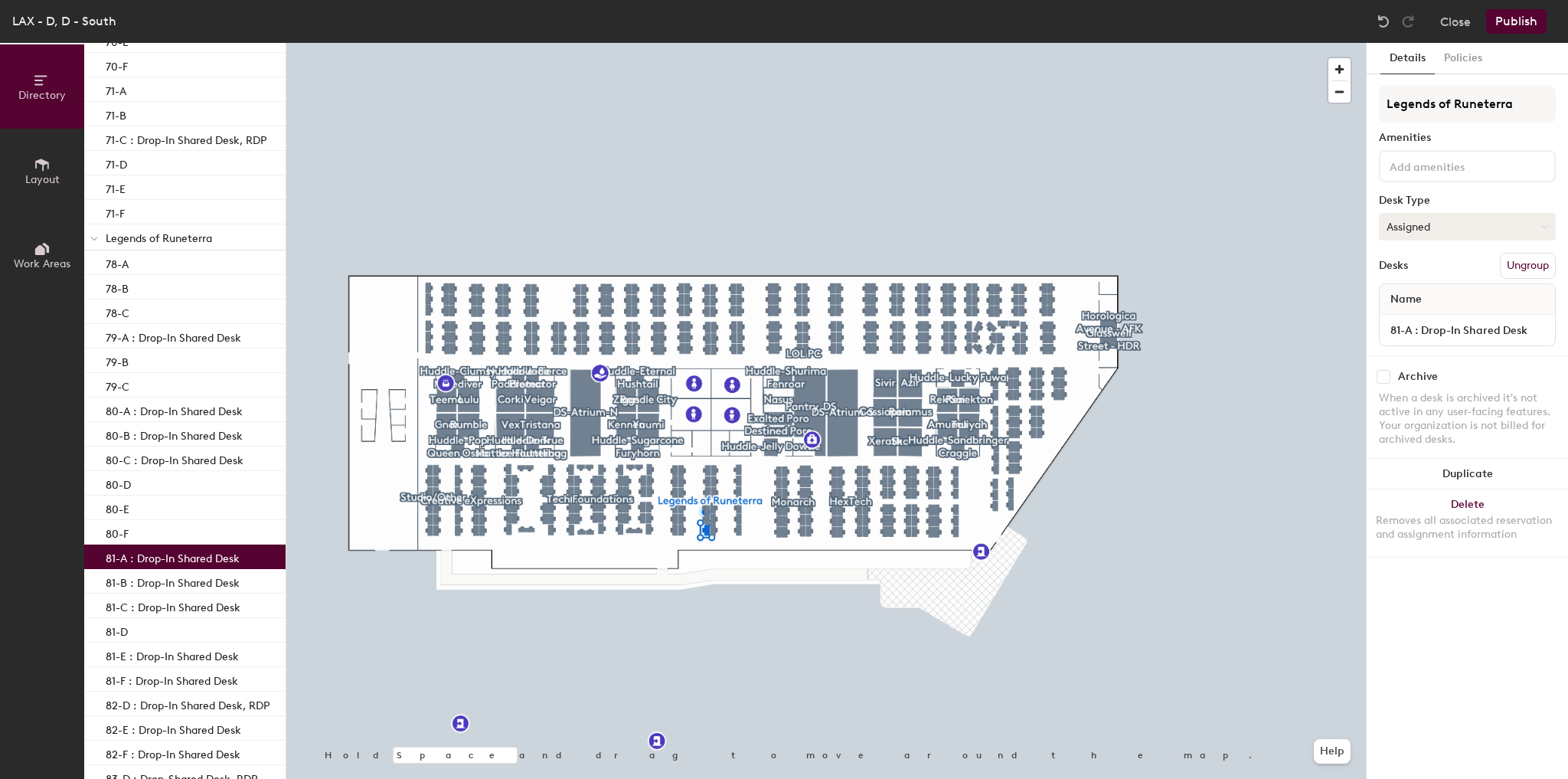
click at [1467, 226] on button "Assigned" at bounding box center [1467, 227] width 177 height 28
click at [1407, 295] on div "Hot" at bounding box center [1456, 297] width 153 height 23
click at [173, 579] on p "81-B : Drop-In Shared Desk" at bounding box center [172, 581] width 134 height 18
click at [1392, 216] on button "Assigned" at bounding box center [1467, 227] width 177 height 28
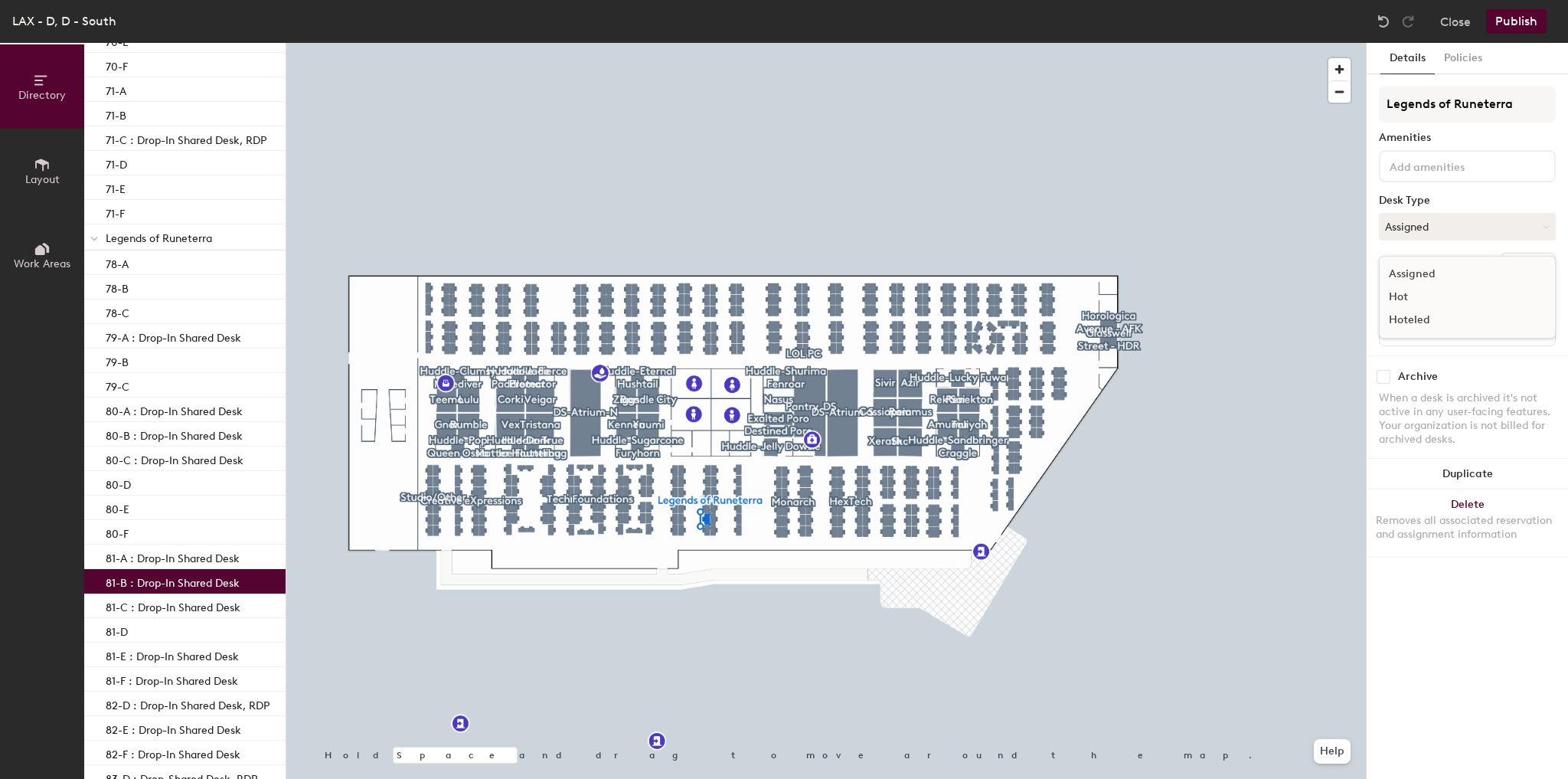
click at [1387, 295] on div "Hot" at bounding box center [1456, 297] width 153 height 23
click at [218, 611] on p "81-C : Drop-In Shared Desk" at bounding box center [172, 606] width 135 height 18
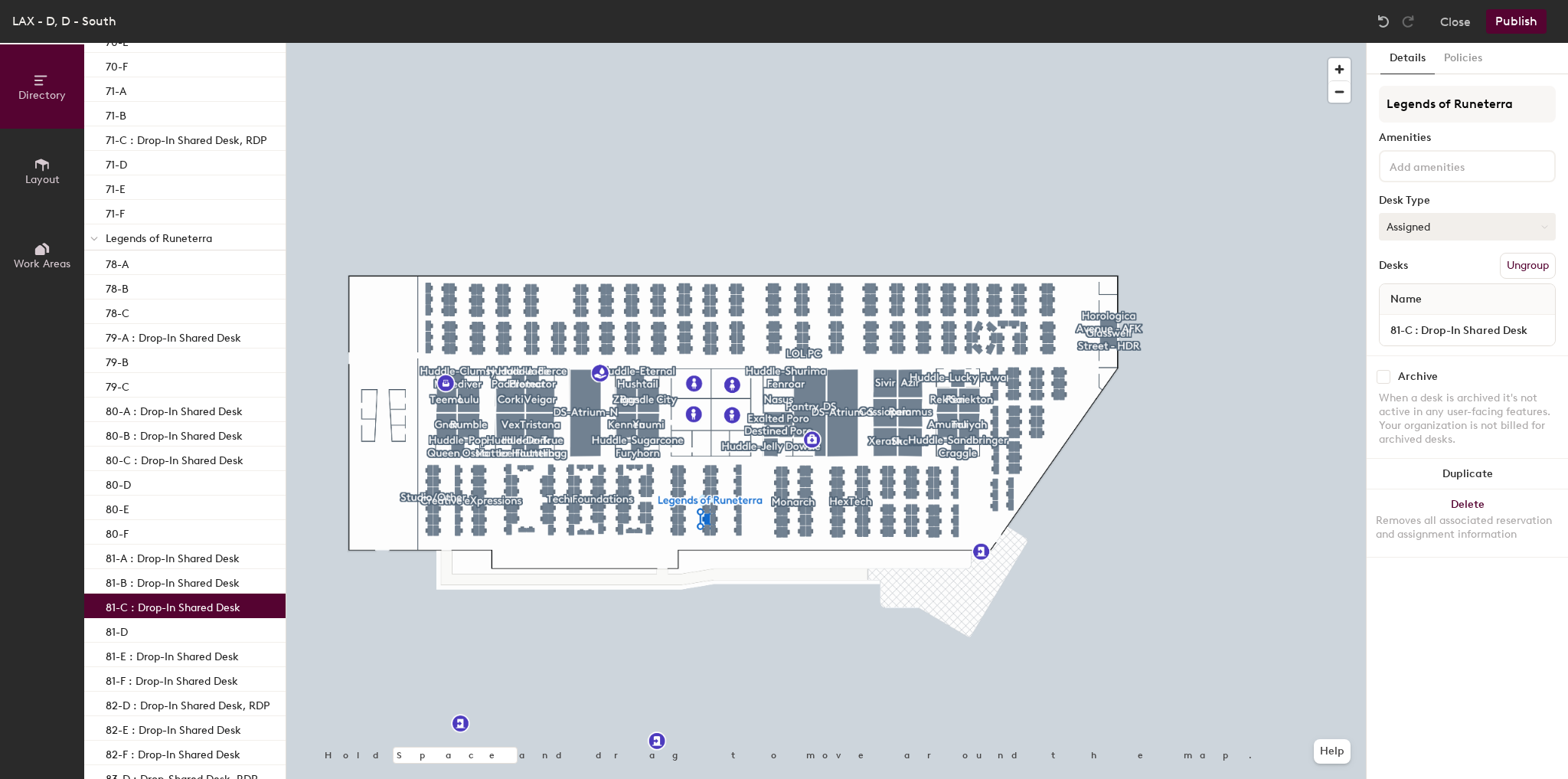
click at [1423, 227] on button "Assigned" at bounding box center [1467, 227] width 177 height 28
click at [1410, 291] on div "Hot" at bounding box center [1456, 297] width 153 height 23
click at [179, 662] on p "81-E : Drop-In Shared Desk" at bounding box center [172, 654] width 133 height 18
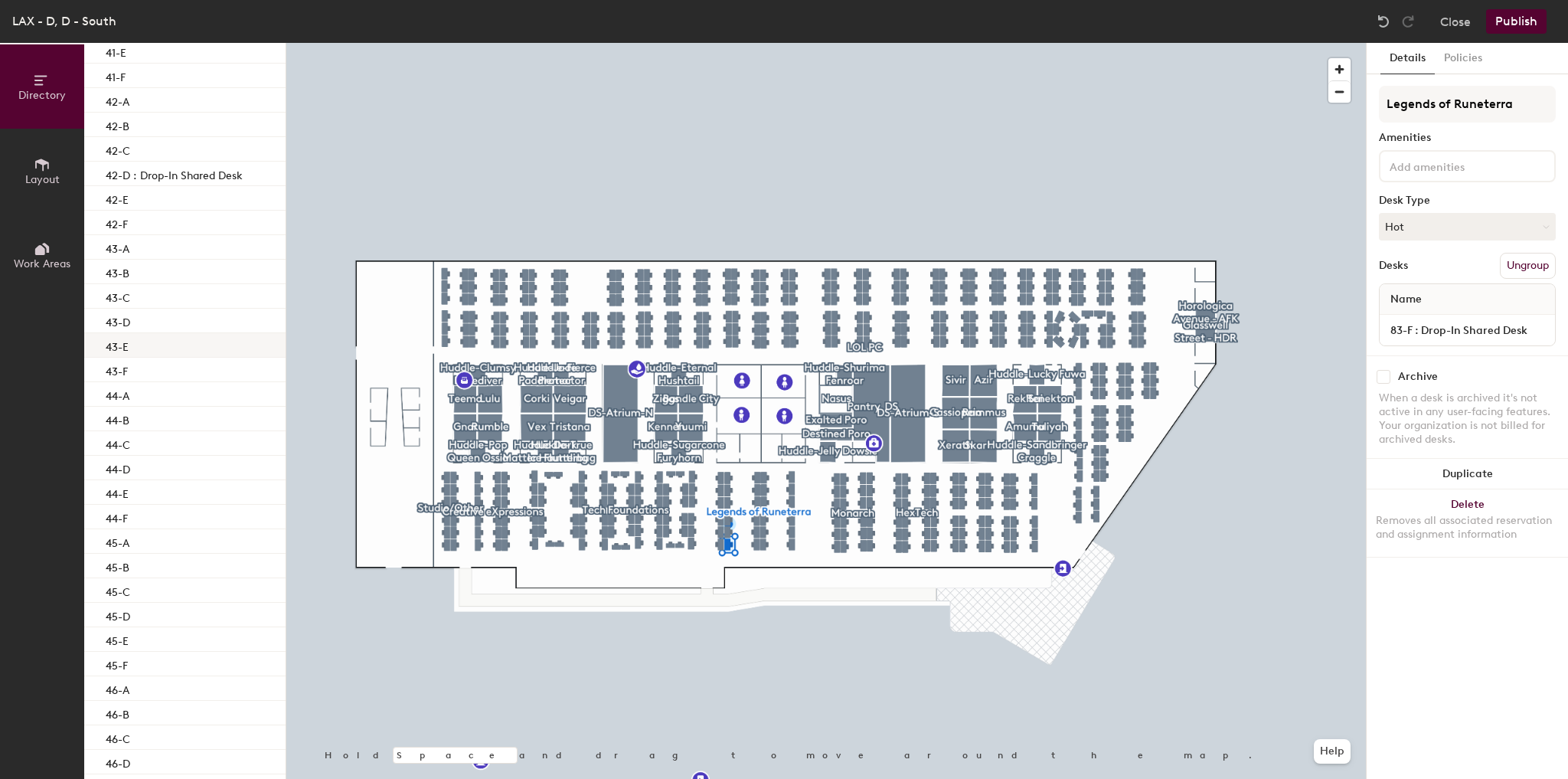
scroll to position [6952, 0]
click at [1528, 14] on button "Publish" at bounding box center [1517, 22] width 61 height 25
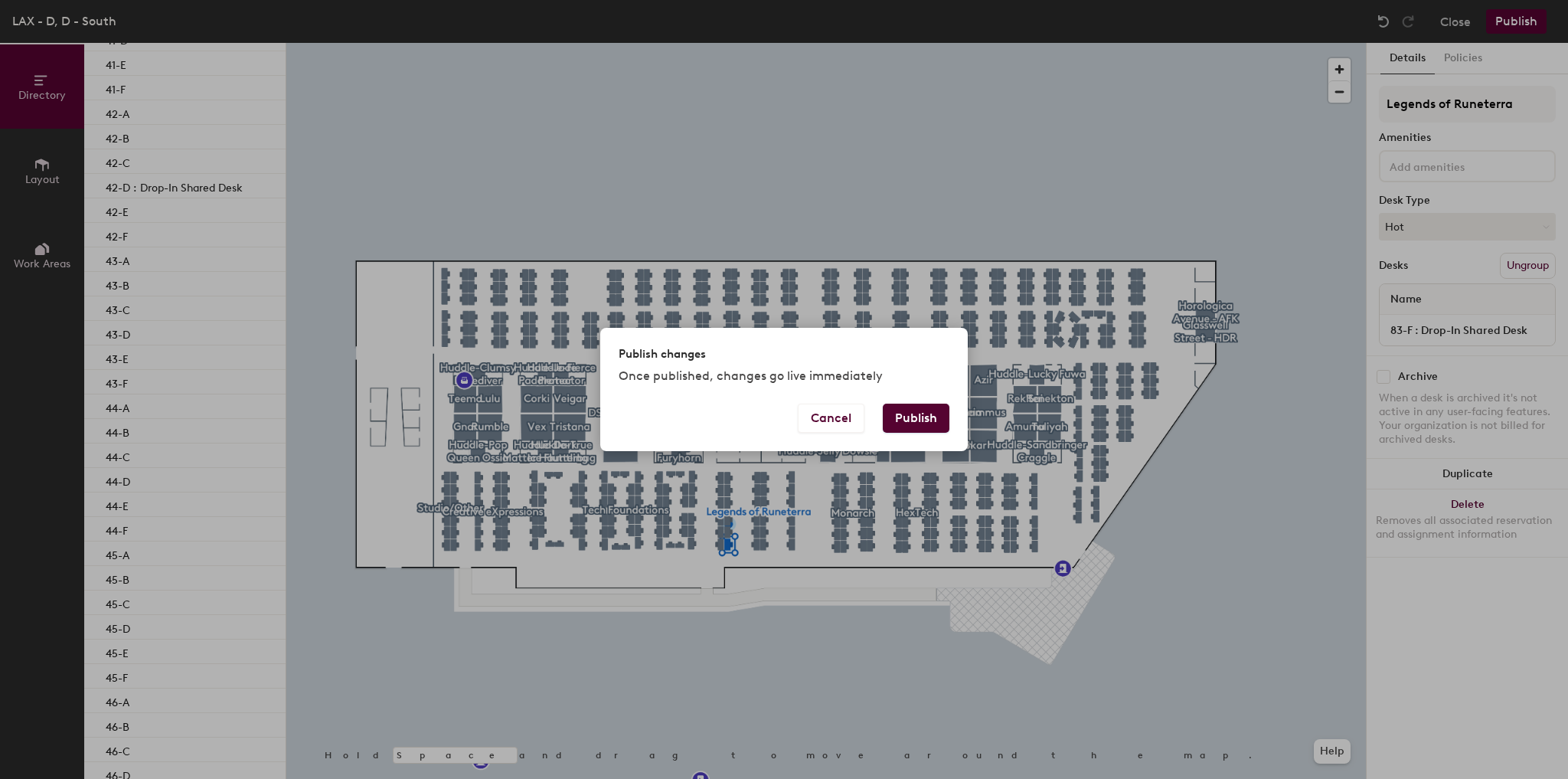
click at [903, 417] on button "Publish" at bounding box center [916, 418] width 66 height 29
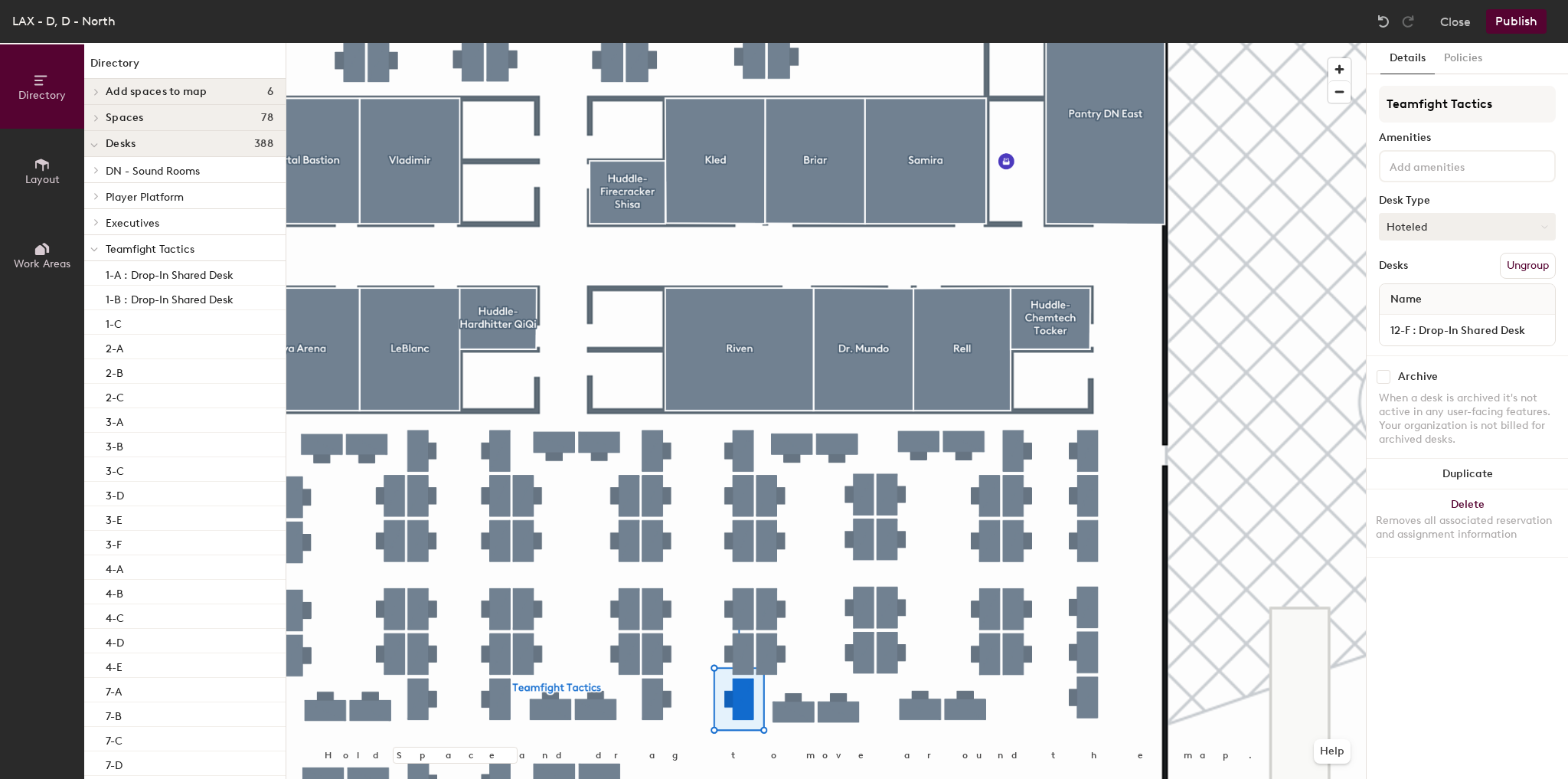
click at [1434, 223] on button "Hoteled" at bounding box center [1467, 227] width 177 height 28
click at [1400, 292] on div "Hot" at bounding box center [1456, 297] width 153 height 23
click at [1508, 25] on button "Publish" at bounding box center [1517, 22] width 61 height 25
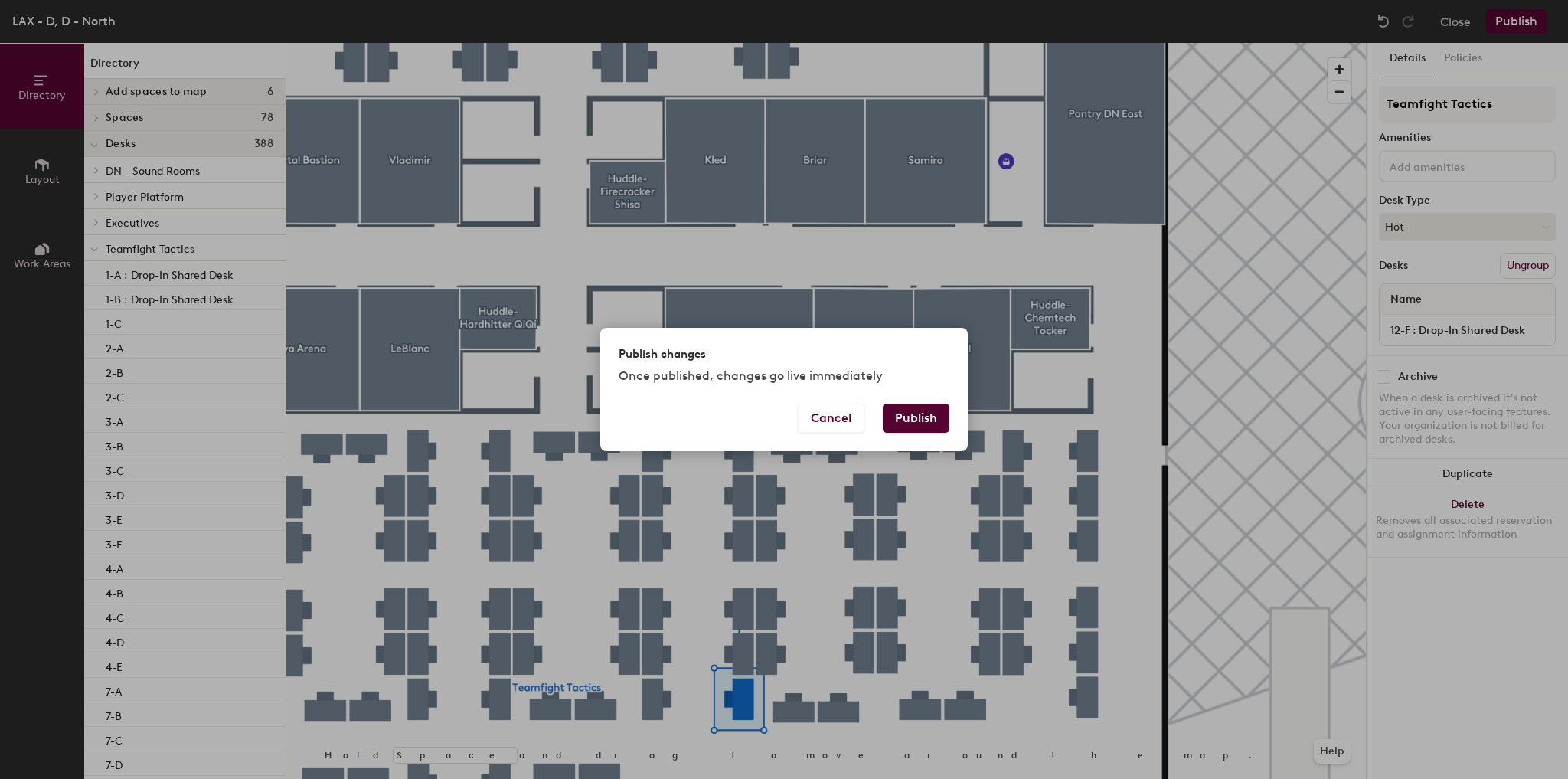
click at [915, 409] on button "Publish" at bounding box center [916, 418] width 66 height 29
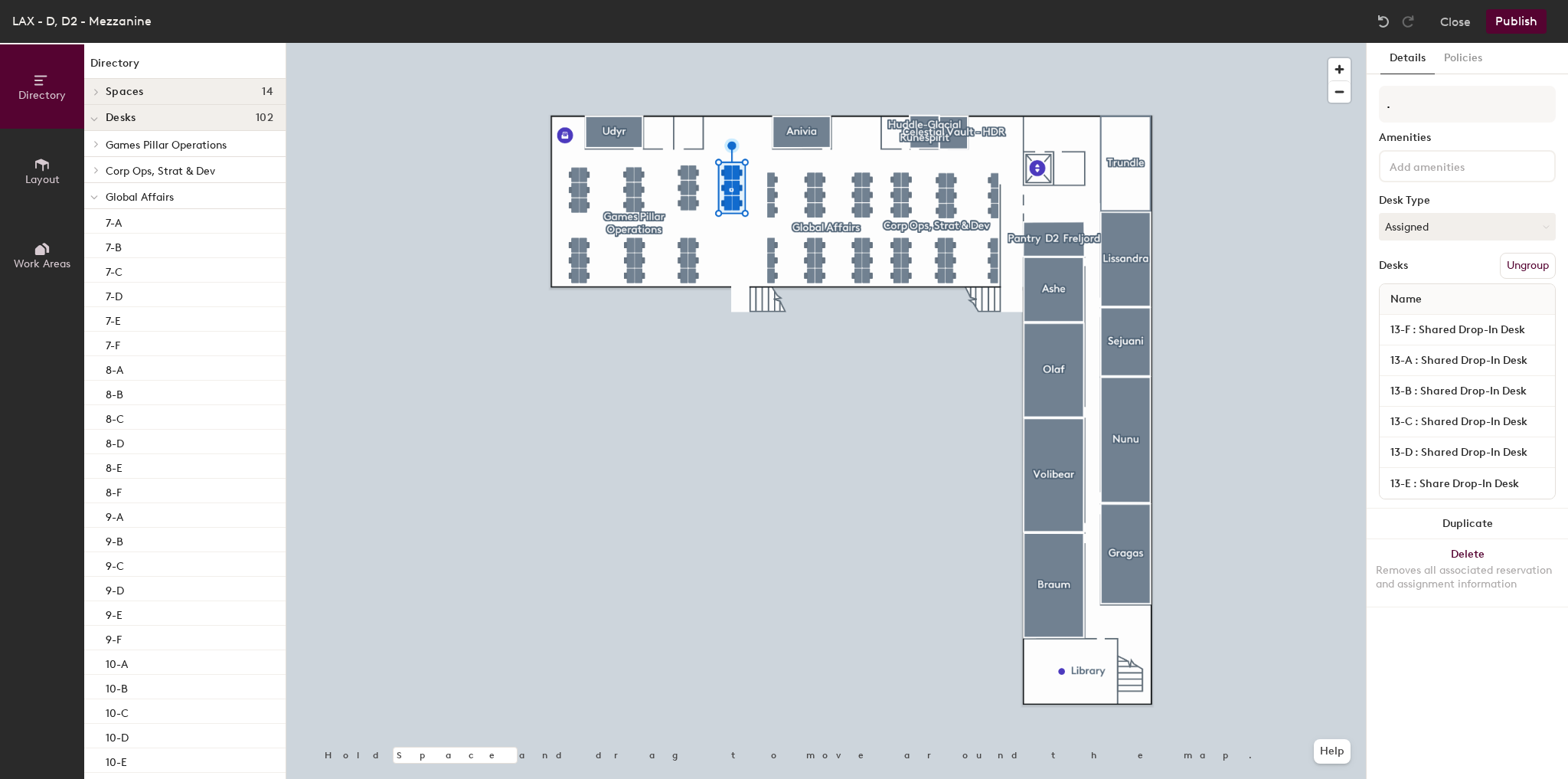
click at [101, 193] on div at bounding box center [94, 196] width 20 height 26
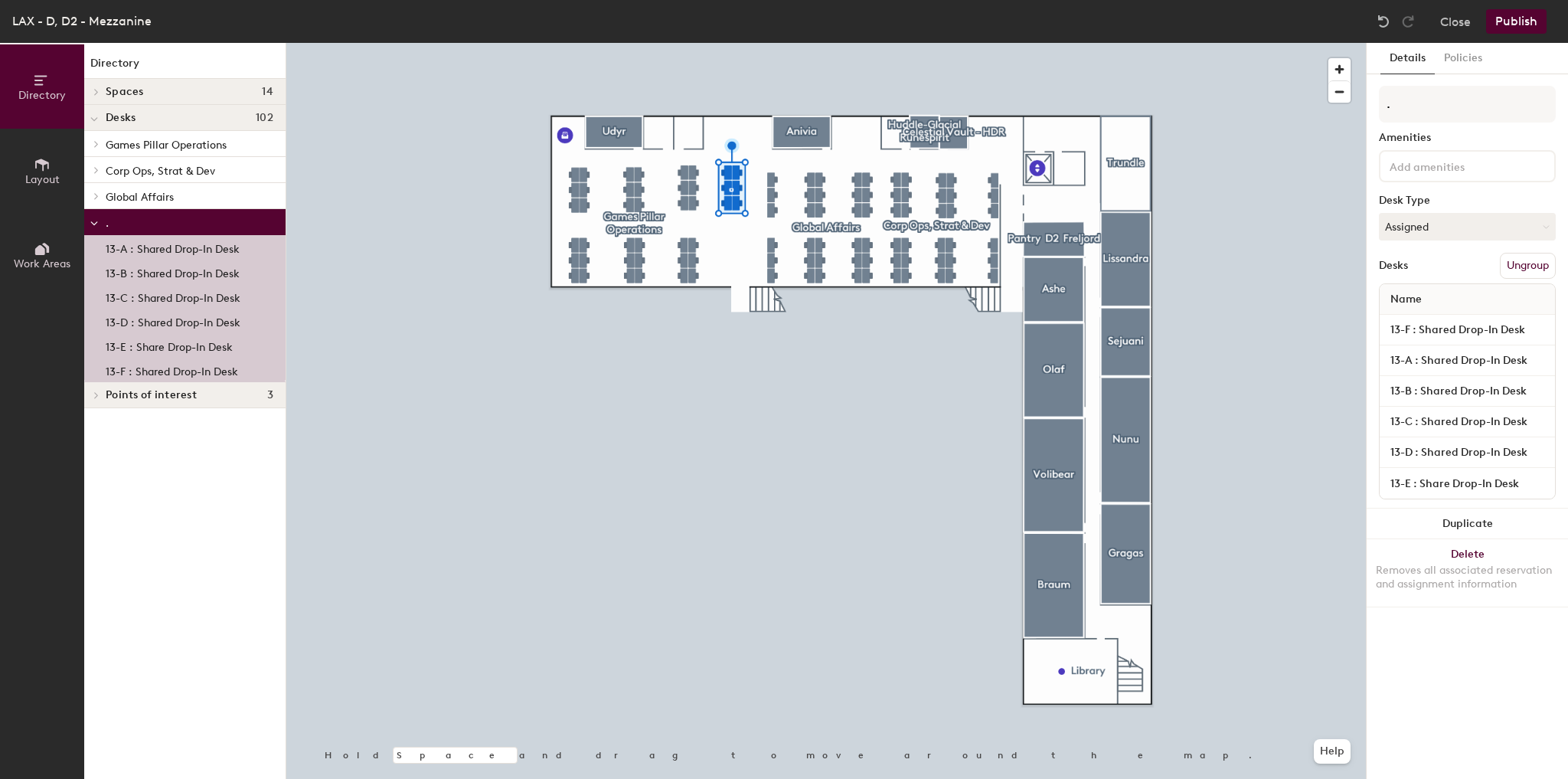
click at [208, 257] on div "13-A : Shared Drop-In Desk" at bounding box center [185, 247] width 201 height 25
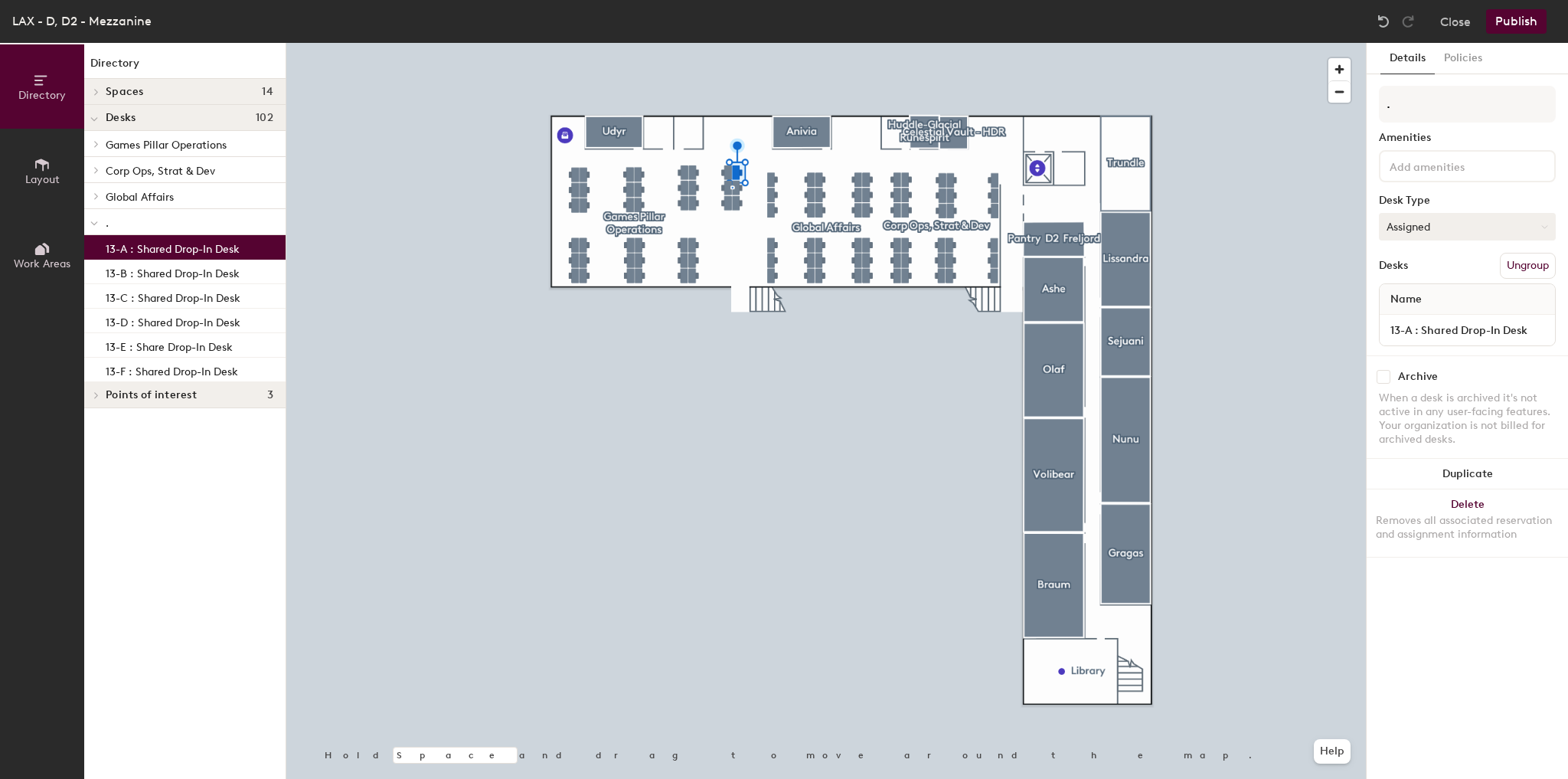
click at [1449, 233] on button "Assigned" at bounding box center [1467, 227] width 177 height 28
click at [1405, 295] on div "Hot" at bounding box center [1456, 297] width 153 height 23
click at [208, 270] on p "13-B : Shared Drop-In Desk" at bounding box center [172, 271] width 134 height 18
click at [1448, 224] on button "Assigned" at bounding box center [1467, 227] width 177 height 28
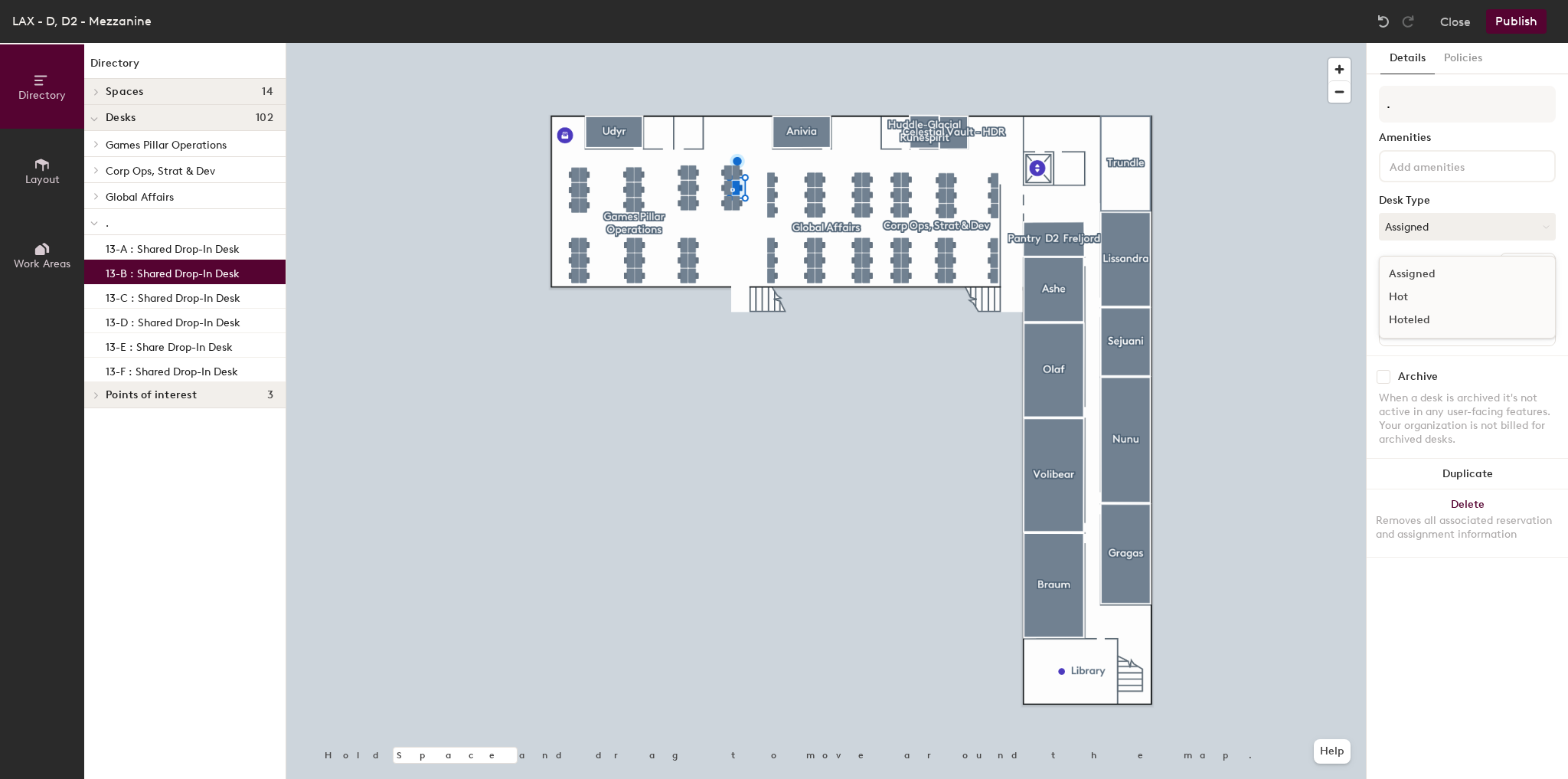
click at [1415, 296] on div "Hot" at bounding box center [1456, 297] width 153 height 23
click at [192, 291] on p "13-C : Shared Drop-In Desk" at bounding box center [172, 296] width 135 height 18
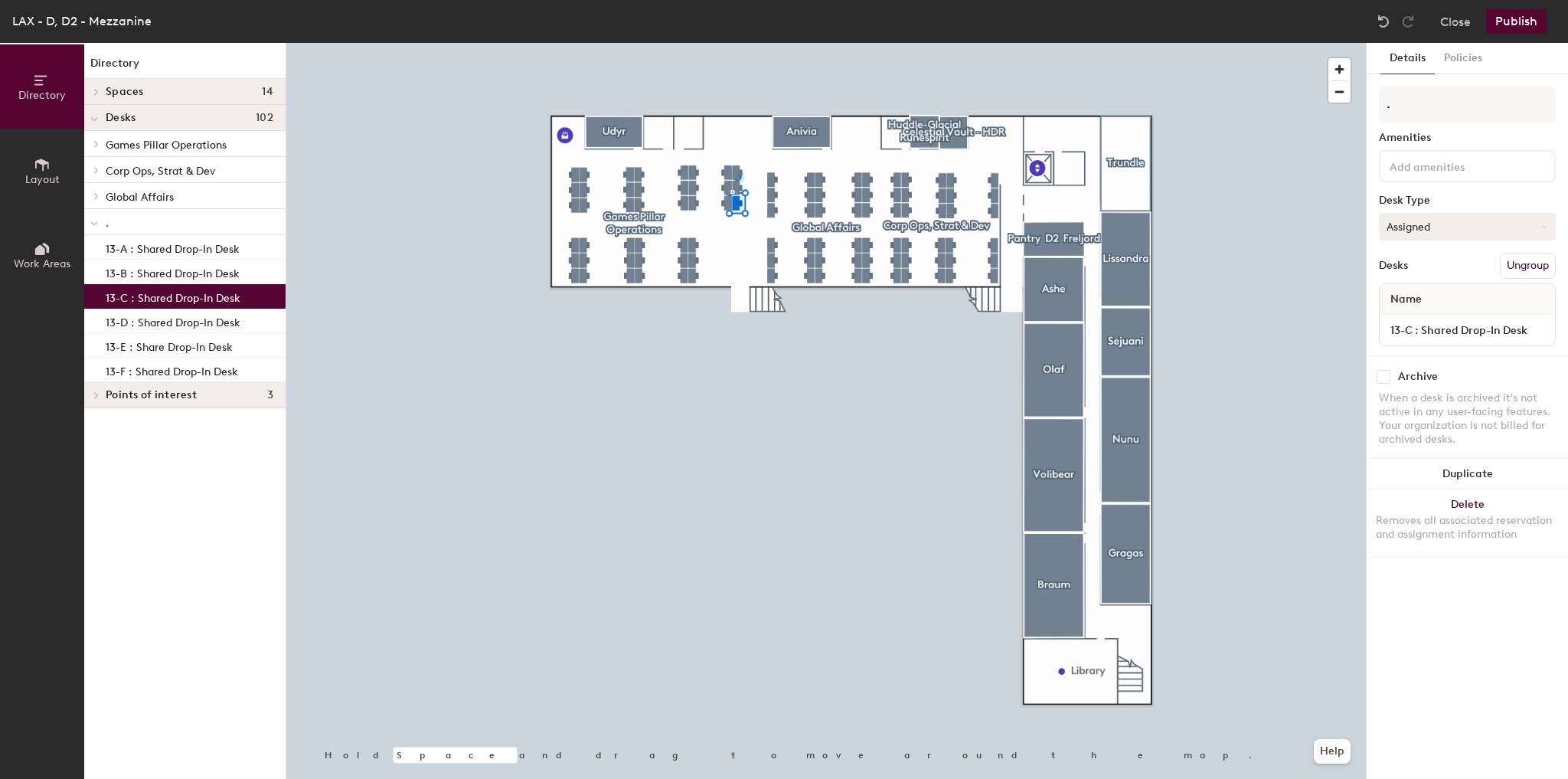
click at [1420, 228] on button "Assigned" at bounding box center [1467, 227] width 177 height 28
click at [1388, 294] on div "Hot" at bounding box center [1456, 297] width 153 height 23
click at [150, 318] on p "13-D : Shared Drop-In Desk" at bounding box center [172, 321] width 135 height 18
click at [1431, 241] on div ". Amenities Desk Type Assigned Desks Ungroup Name 13-D : Shared Drop-In Desk" at bounding box center [1467, 220] width 177 height 270
click at [1431, 232] on button "Assigned" at bounding box center [1467, 227] width 177 height 28
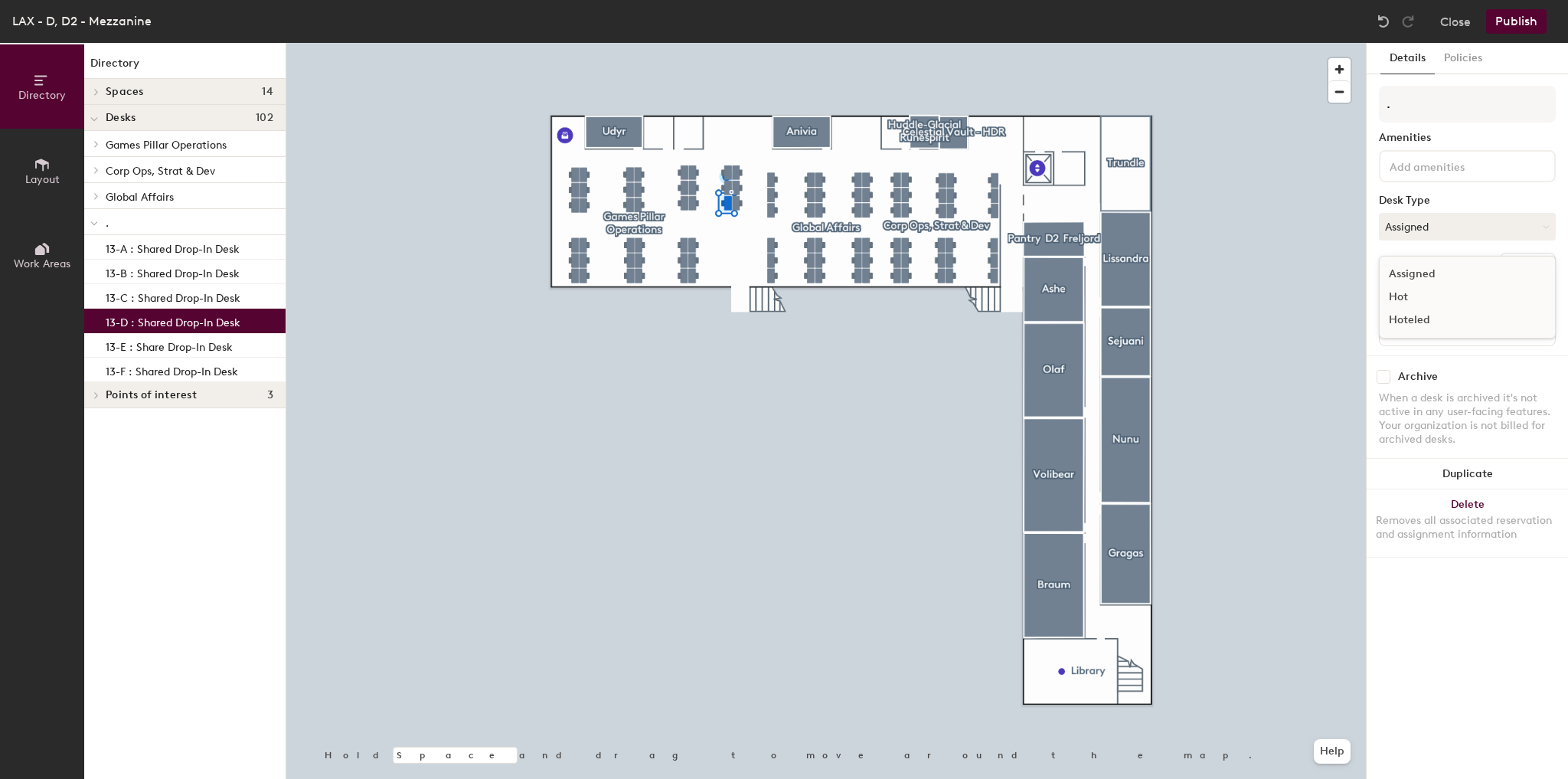
click at [1403, 287] on div "Hot" at bounding box center [1456, 297] width 153 height 23
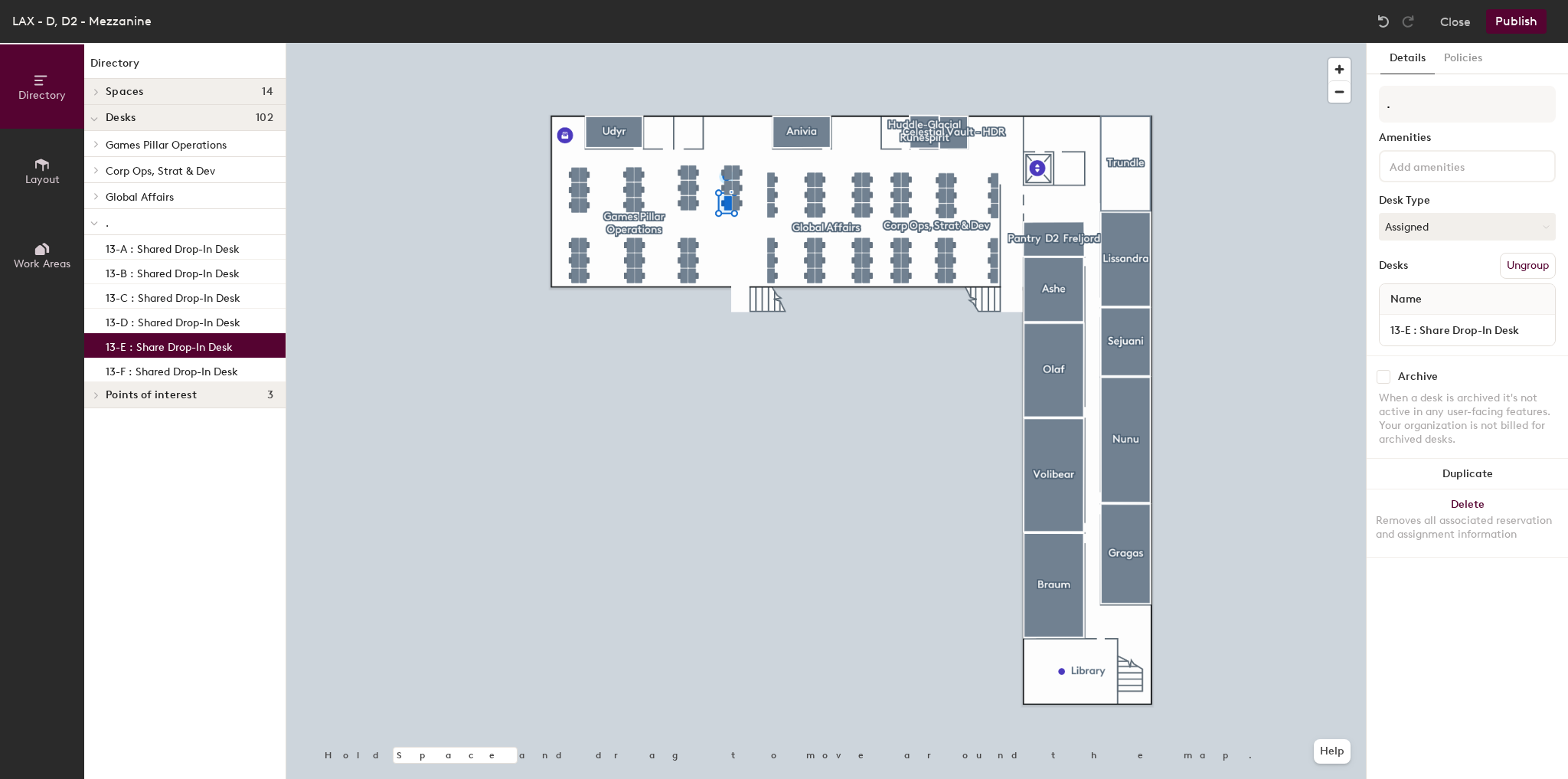
click at [189, 339] on p "13-E : Share Drop-In Desk" at bounding box center [168, 345] width 127 height 18
click at [1415, 227] on button "Assigned" at bounding box center [1467, 227] width 177 height 28
click at [1403, 296] on div "Hot" at bounding box center [1456, 297] width 153 height 23
click at [183, 377] on p "13-F : Shared Drop-In Desk" at bounding box center [172, 370] width 132 height 18
click at [1439, 230] on button "Assigned" at bounding box center [1467, 227] width 177 height 28
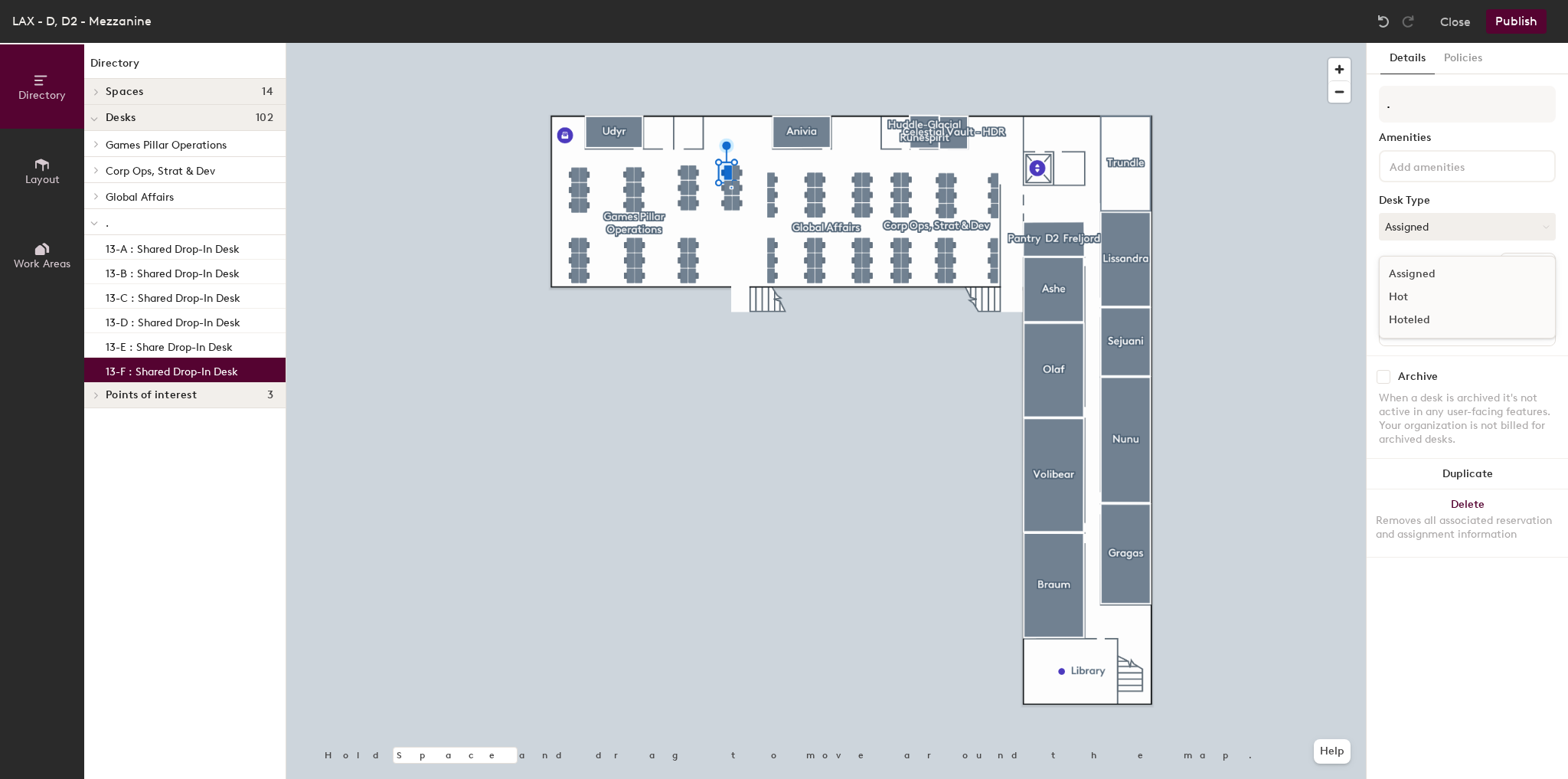
click at [1415, 295] on div "Hot" at bounding box center [1456, 297] width 153 height 23
click at [1515, 21] on button "Publish" at bounding box center [1517, 22] width 61 height 25
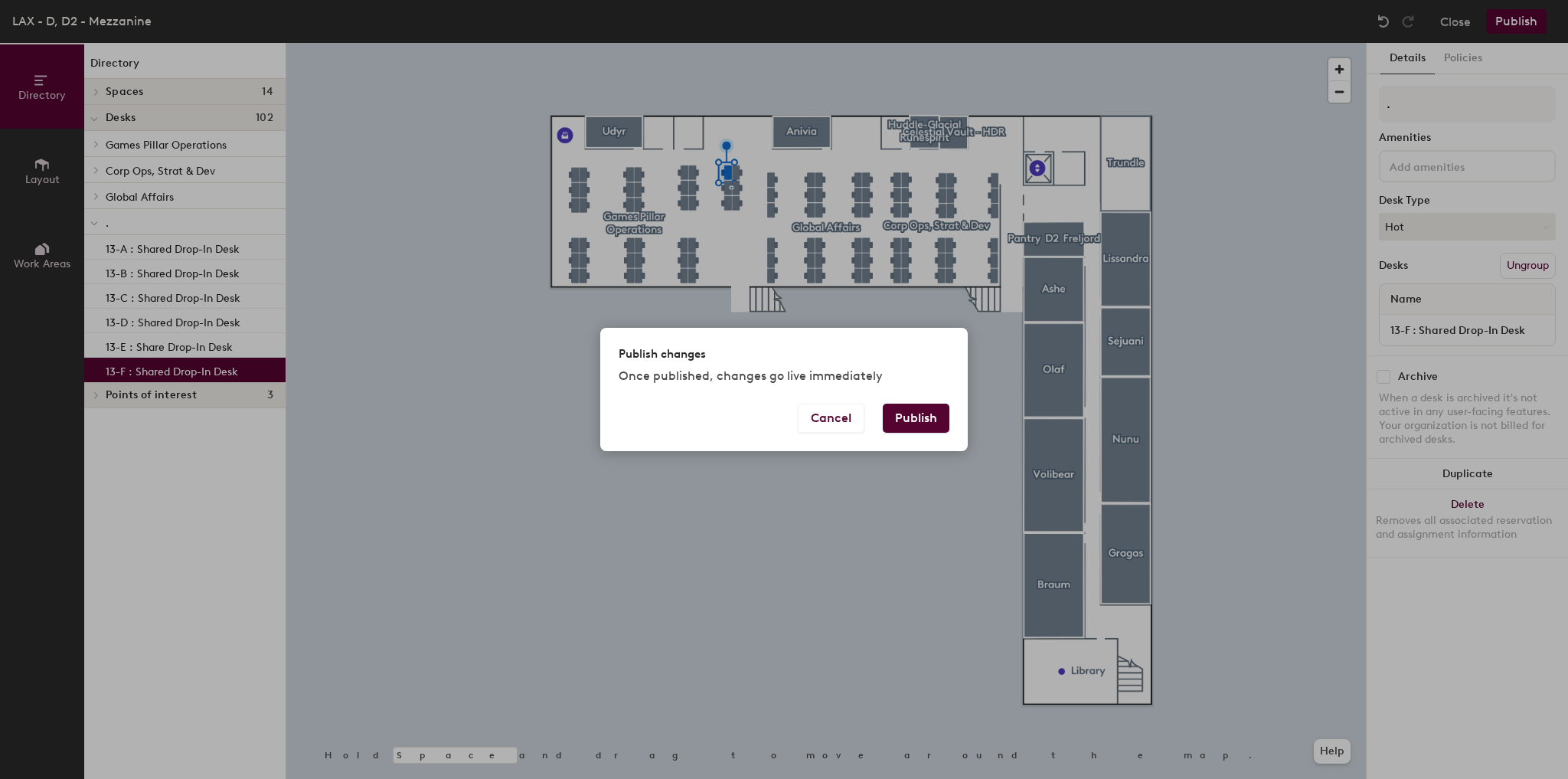
click at [918, 408] on button "Publish" at bounding box center [916, 418] width 66 height 29
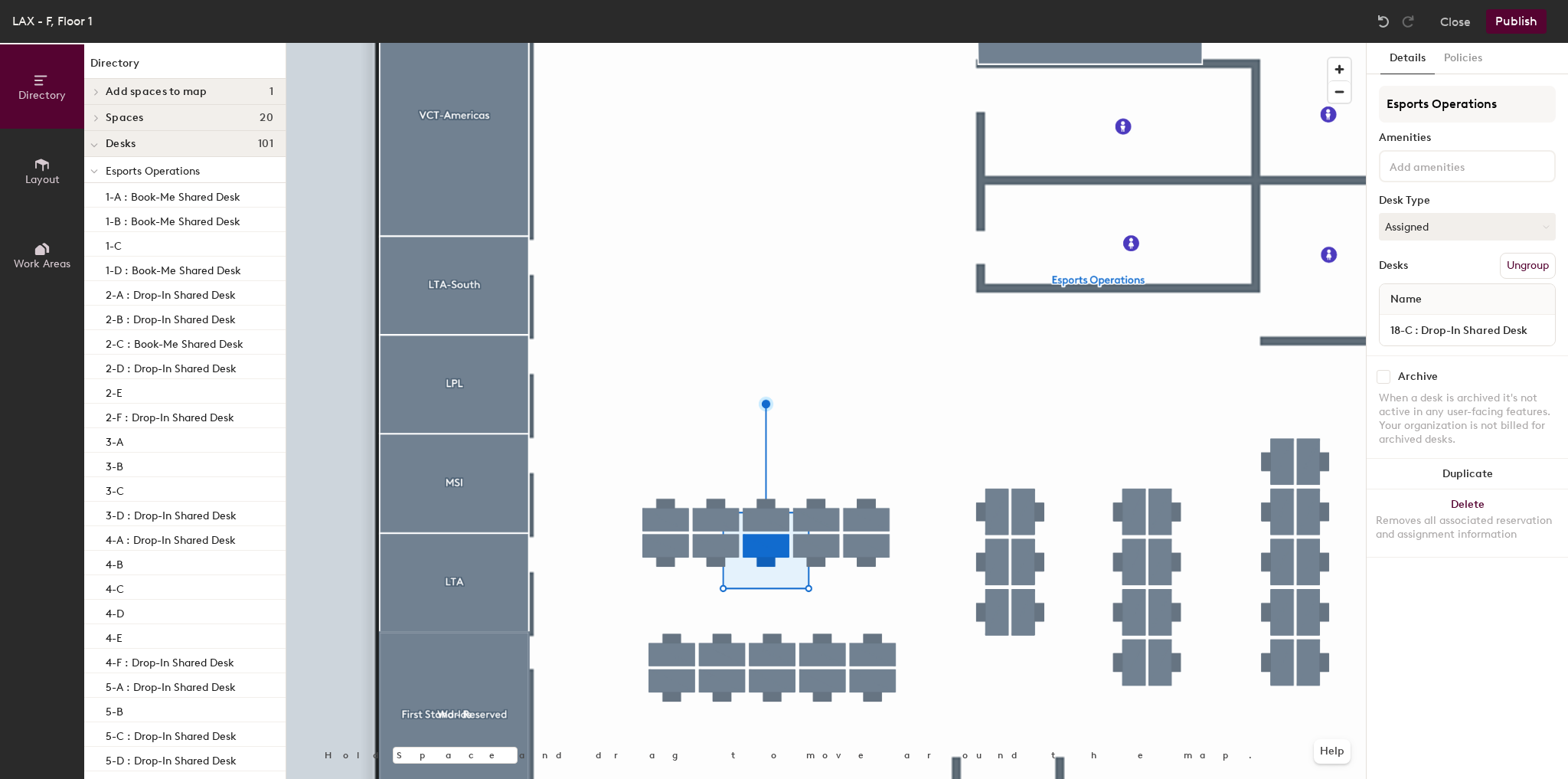
click at [912, 43] on div at bounding box center [826, 43] width 1080 height 0
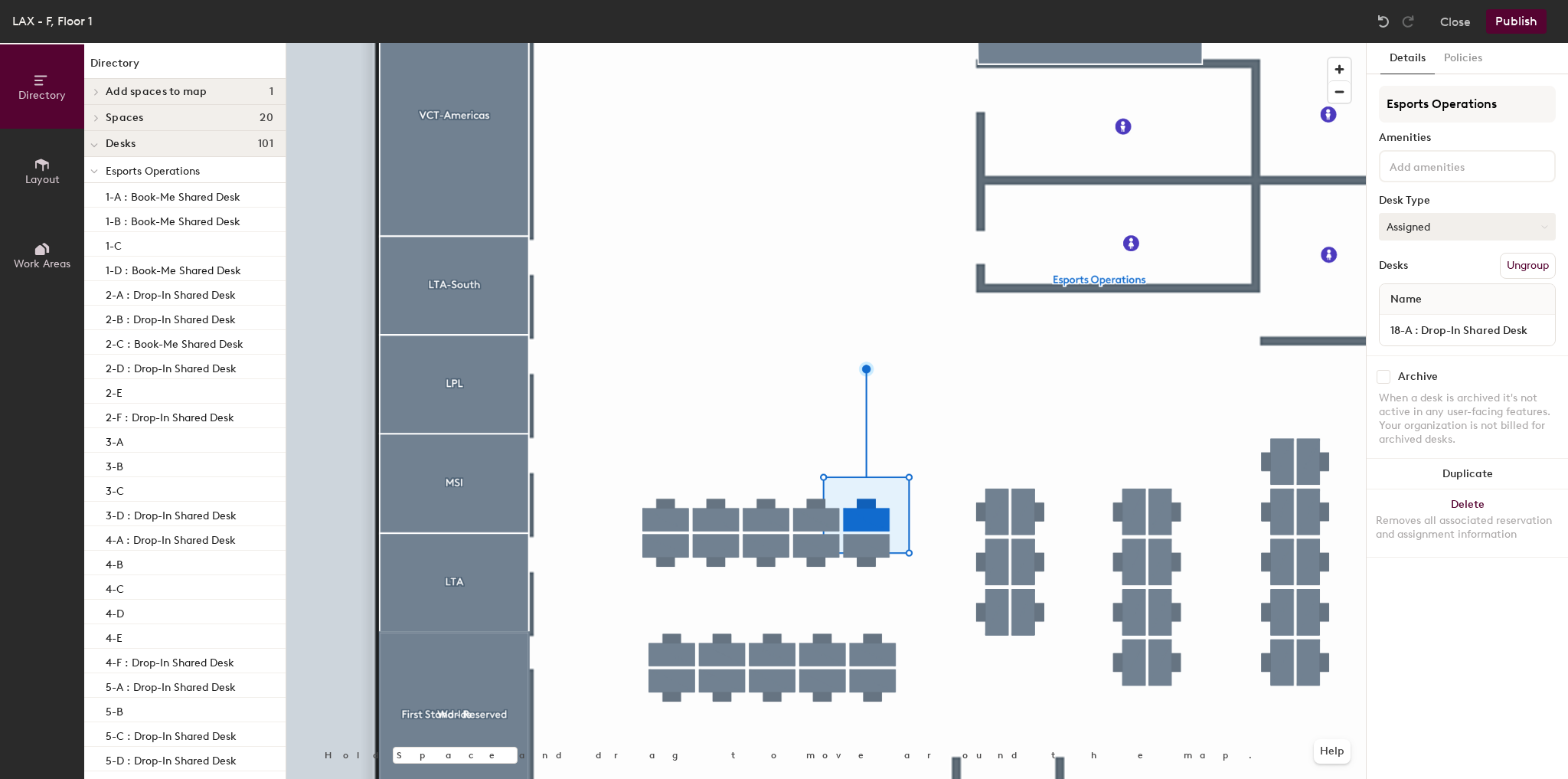
click at [1459, 220] on button "Assigned" at bounding box center [1467, 227] width 177 height 28
click at [1412, 293] on div "Hot" at bounding box center [1456, 297] width 153 height 23
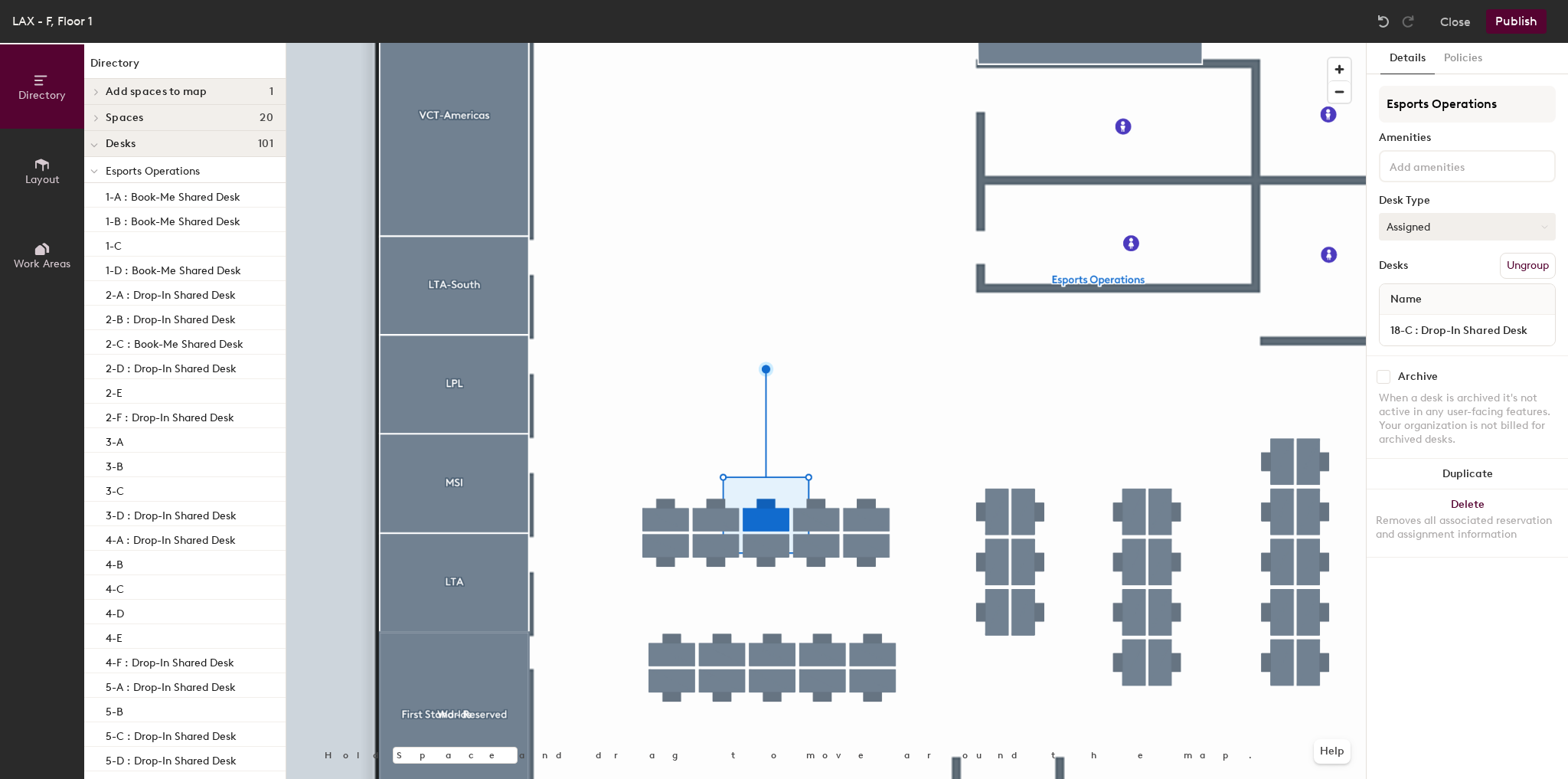
click at [1455, 231] on button "Assigned" at bounding box center [1467, 227] width 177 height 28
click at [1411, 295] on div "Hot" at bounding box center [1456, 297] width 153 height 23
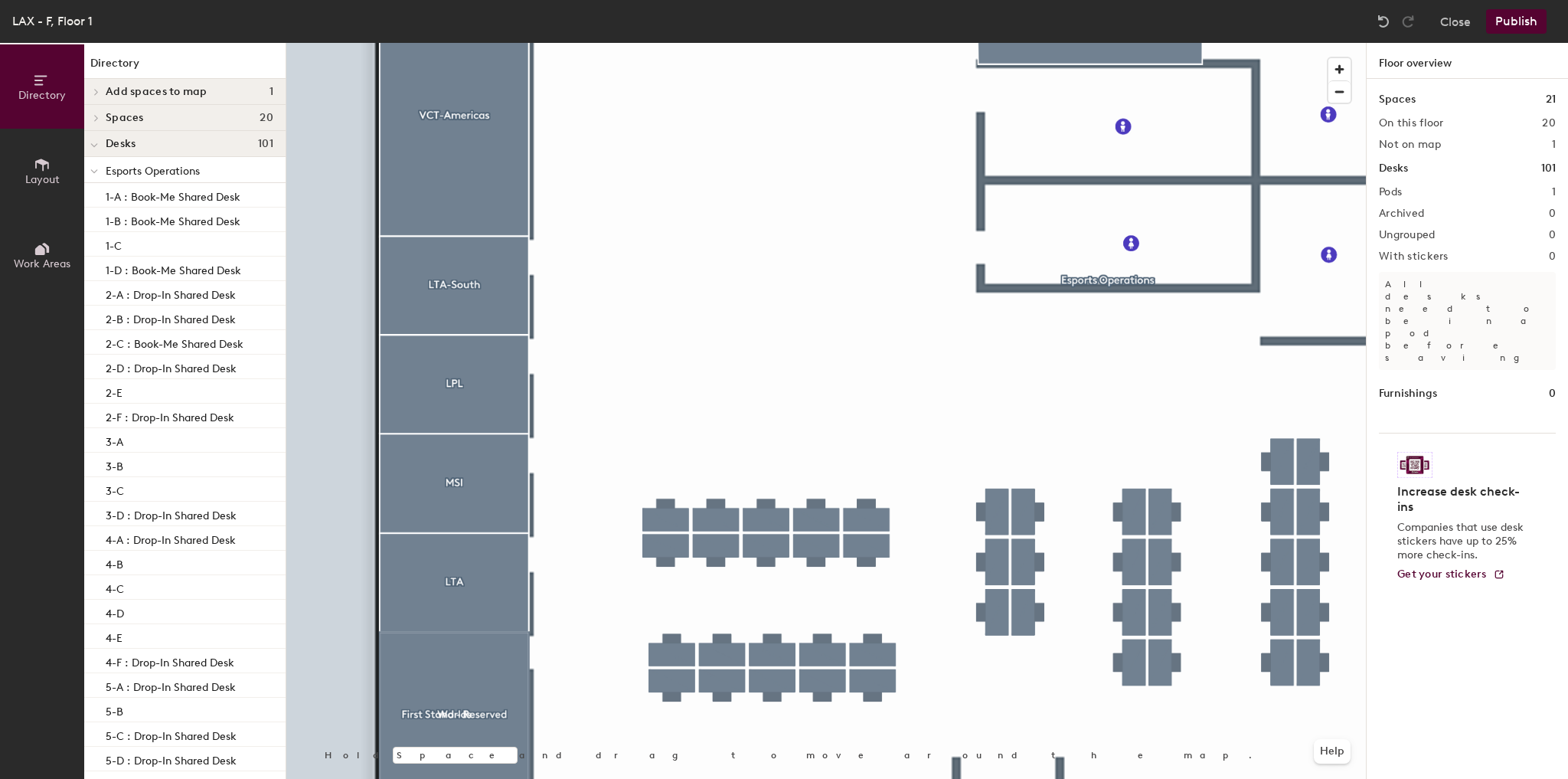
click at [1528, 22] on button "Publish" at bounding box center [1517, 22] width 61 height 25
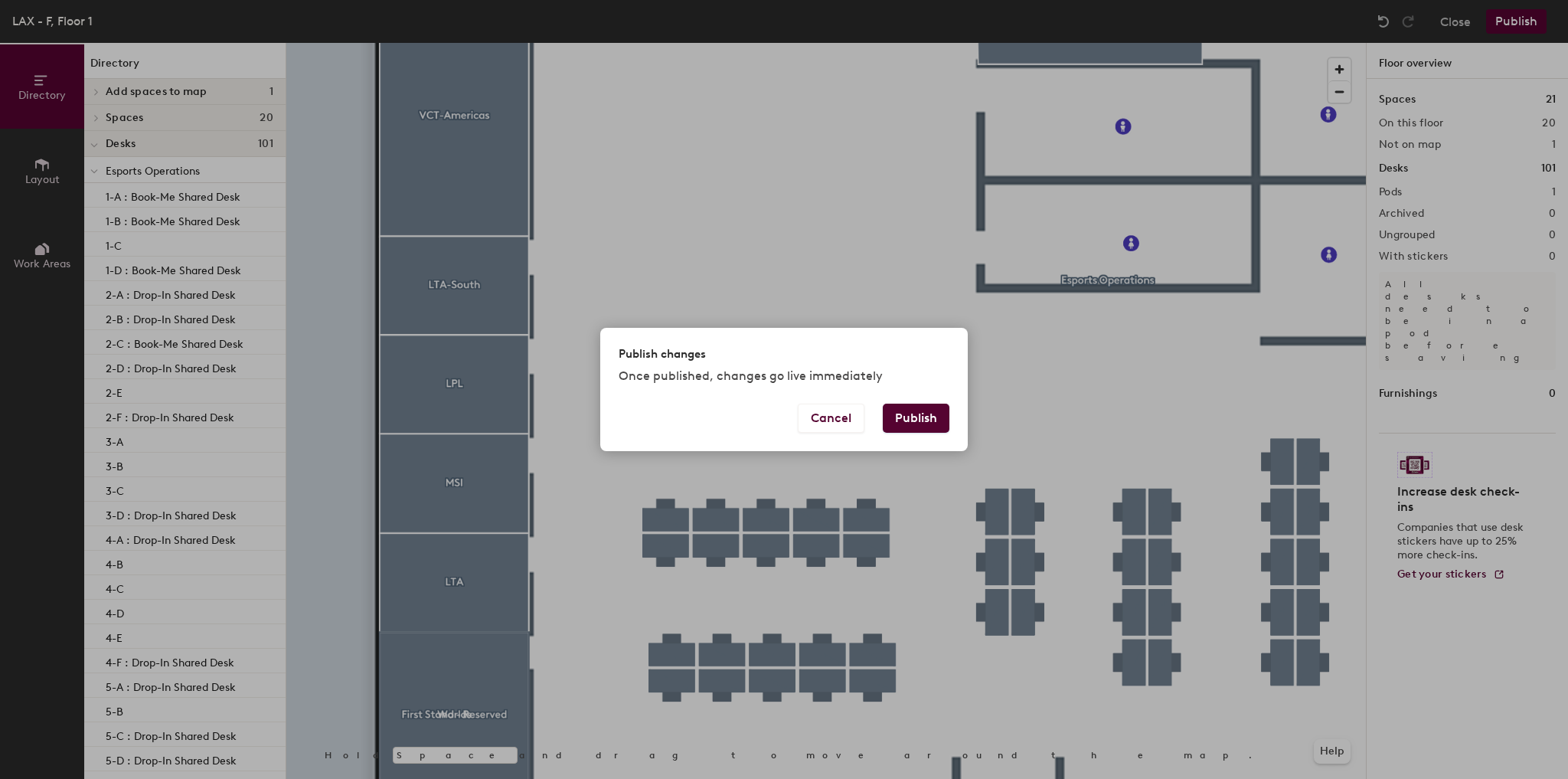
click at [917, 413] on button "Publish" at bounding box center [916, 418] width 66 height 29
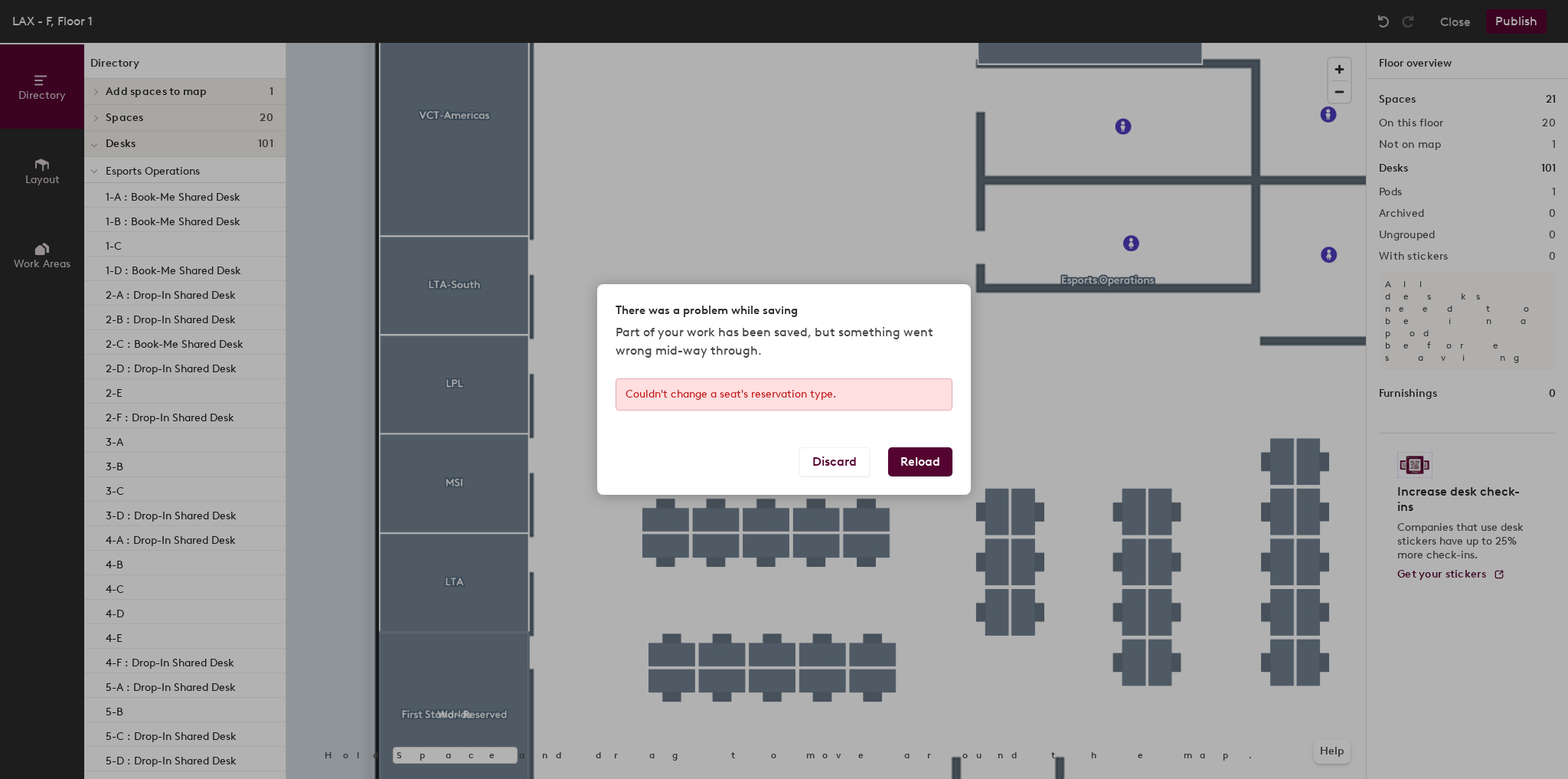
click at [913, 457] on button "Reload" at bounding box center [920, 461] width 65 height 29
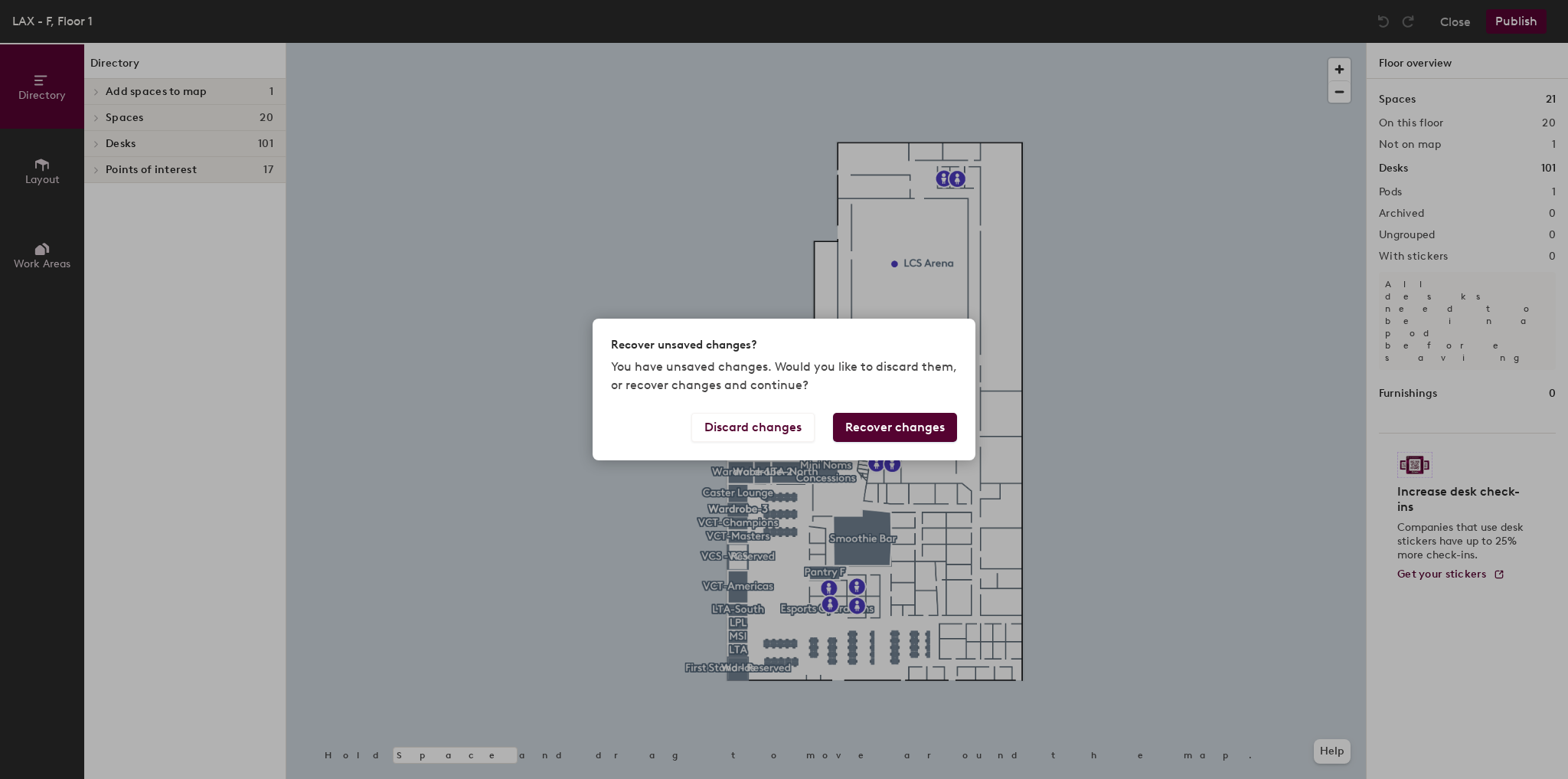
click at [883, 433] on button "Recover changes" at bounding box center [895, 427] width 124 height 29
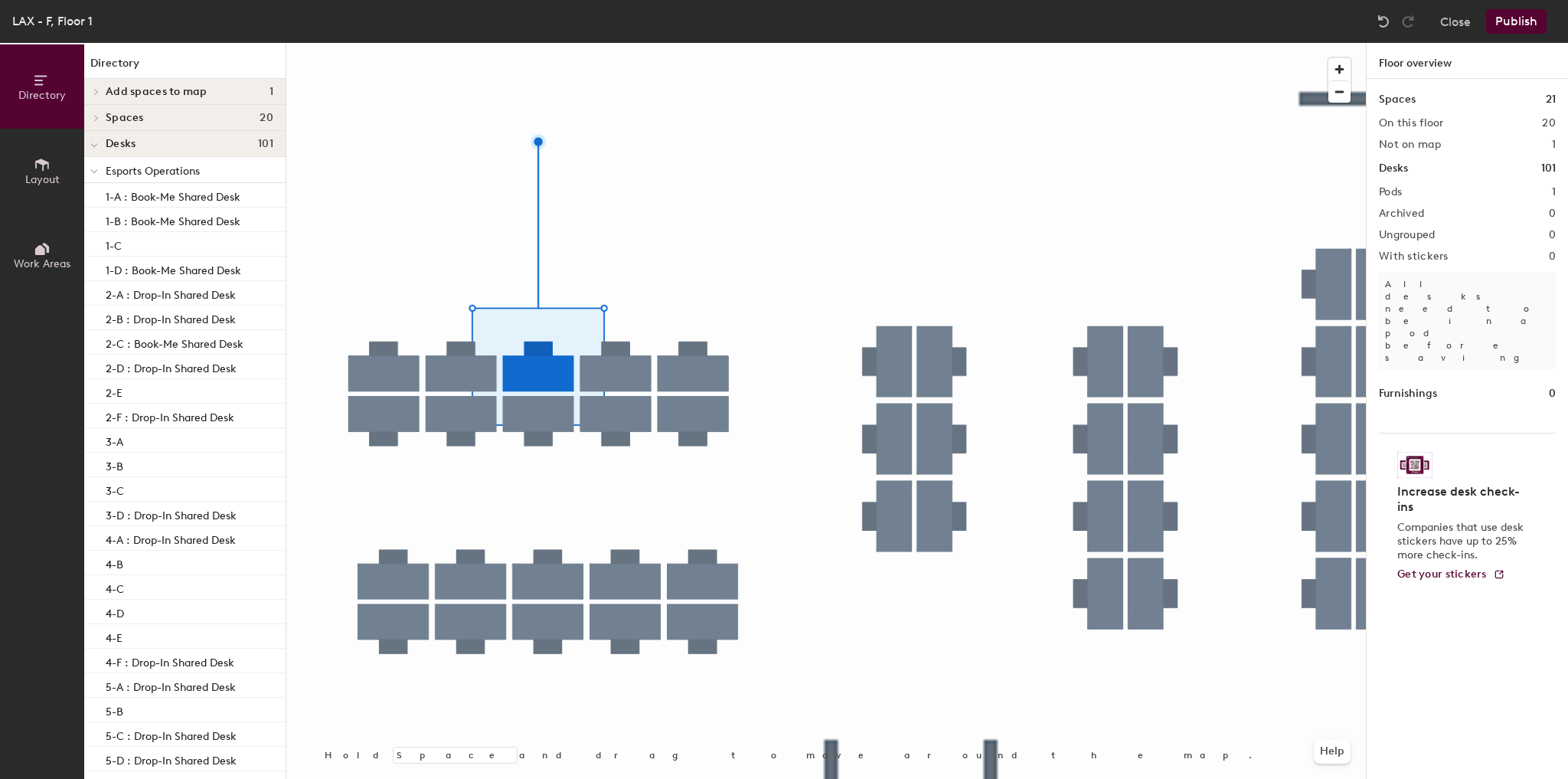
click at [1522, 20] on button "Publish" at bounding box center [1517, 22] width 61 height 25
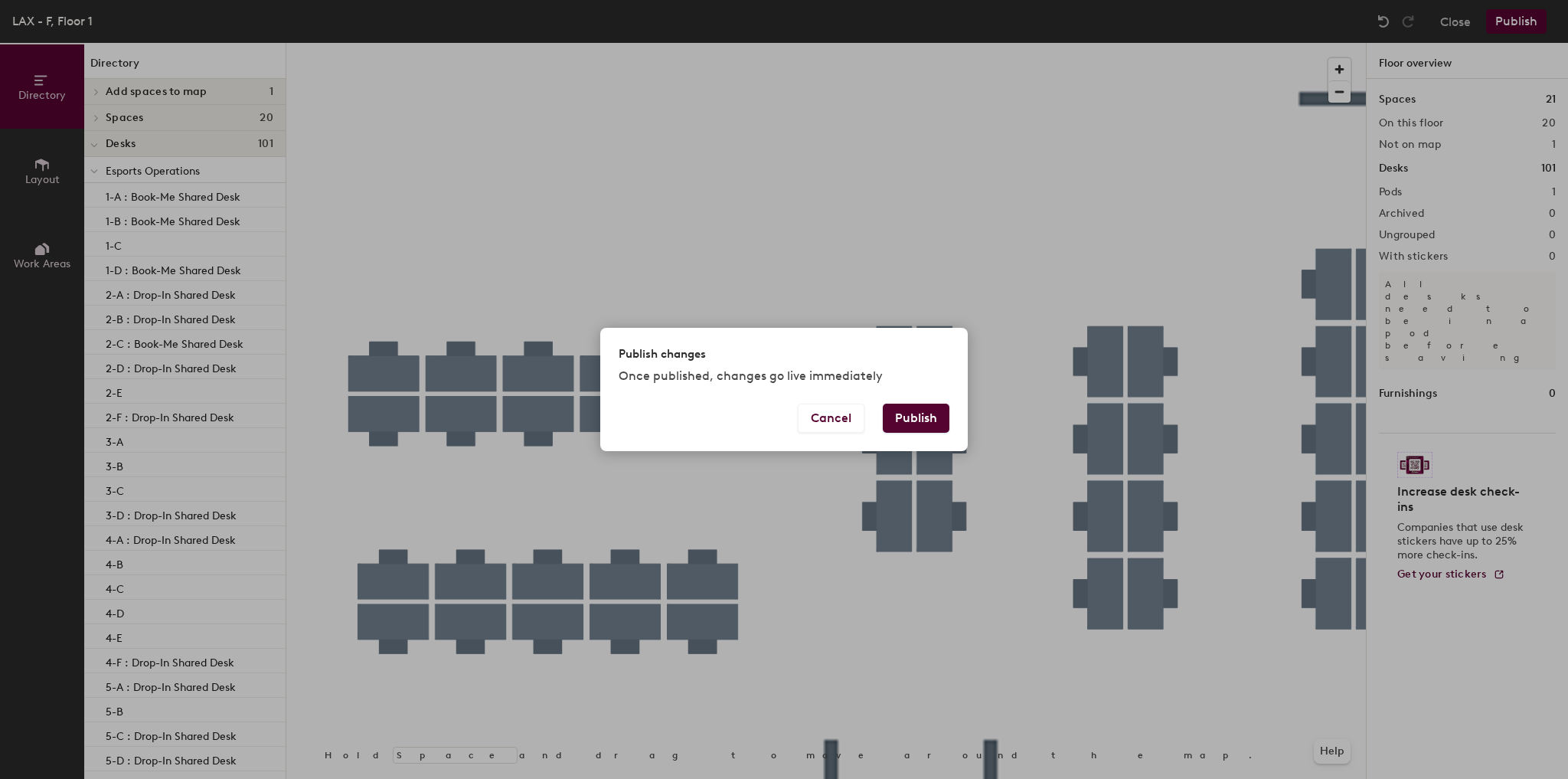
click at [900, 417] on button "Publish" at bounding box center [916, 418] width 66 height 29
